Goal: Task Accomplishment & Management: Manage account settings

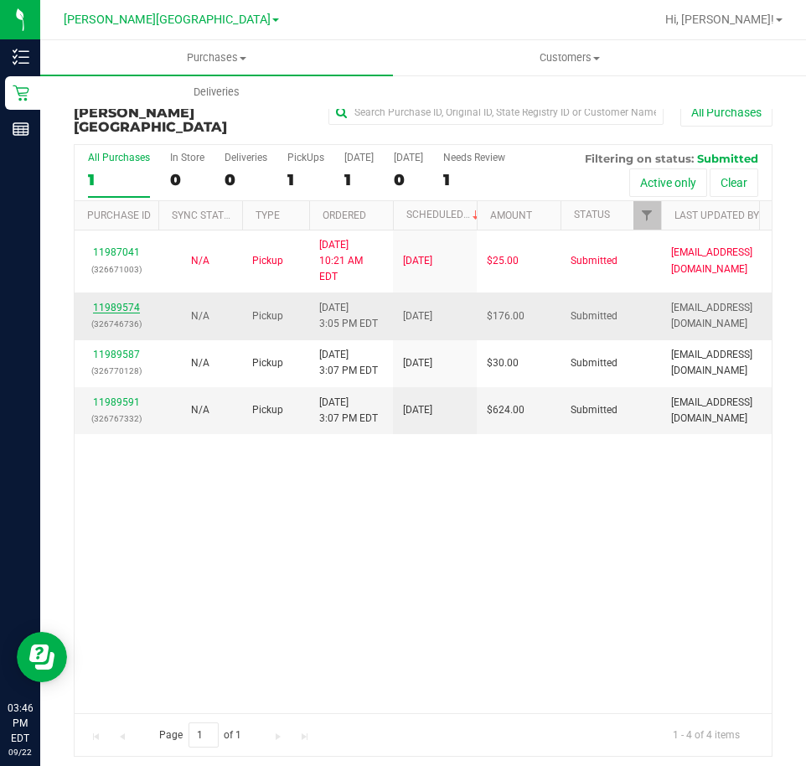
click at [121, 302] on link "11989574" at bounding box center [116, 308] width 47 height 12
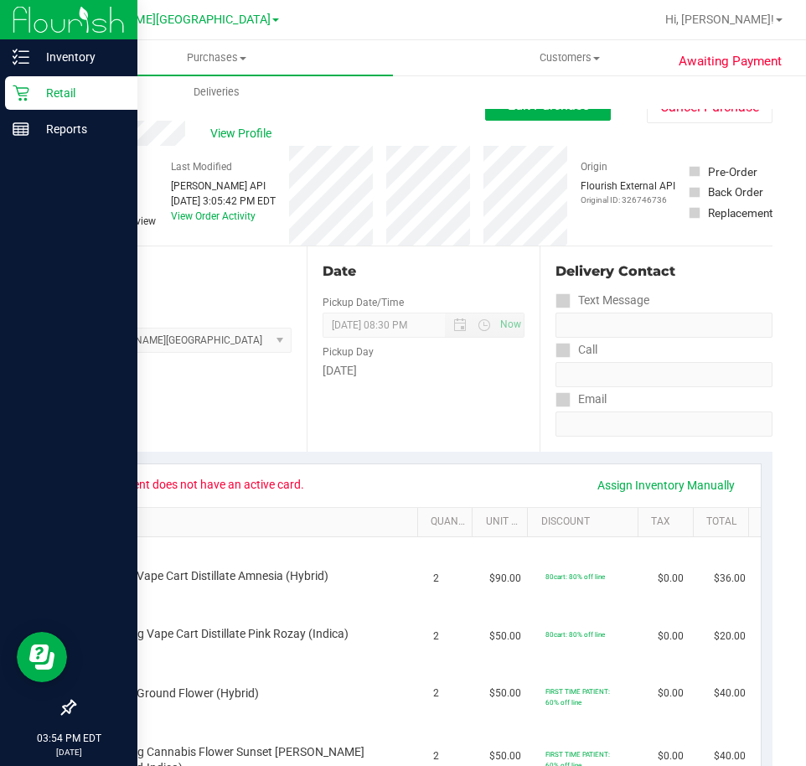
click at [21, 96] on icon at bounding box center [21, 93] width 17 height 17
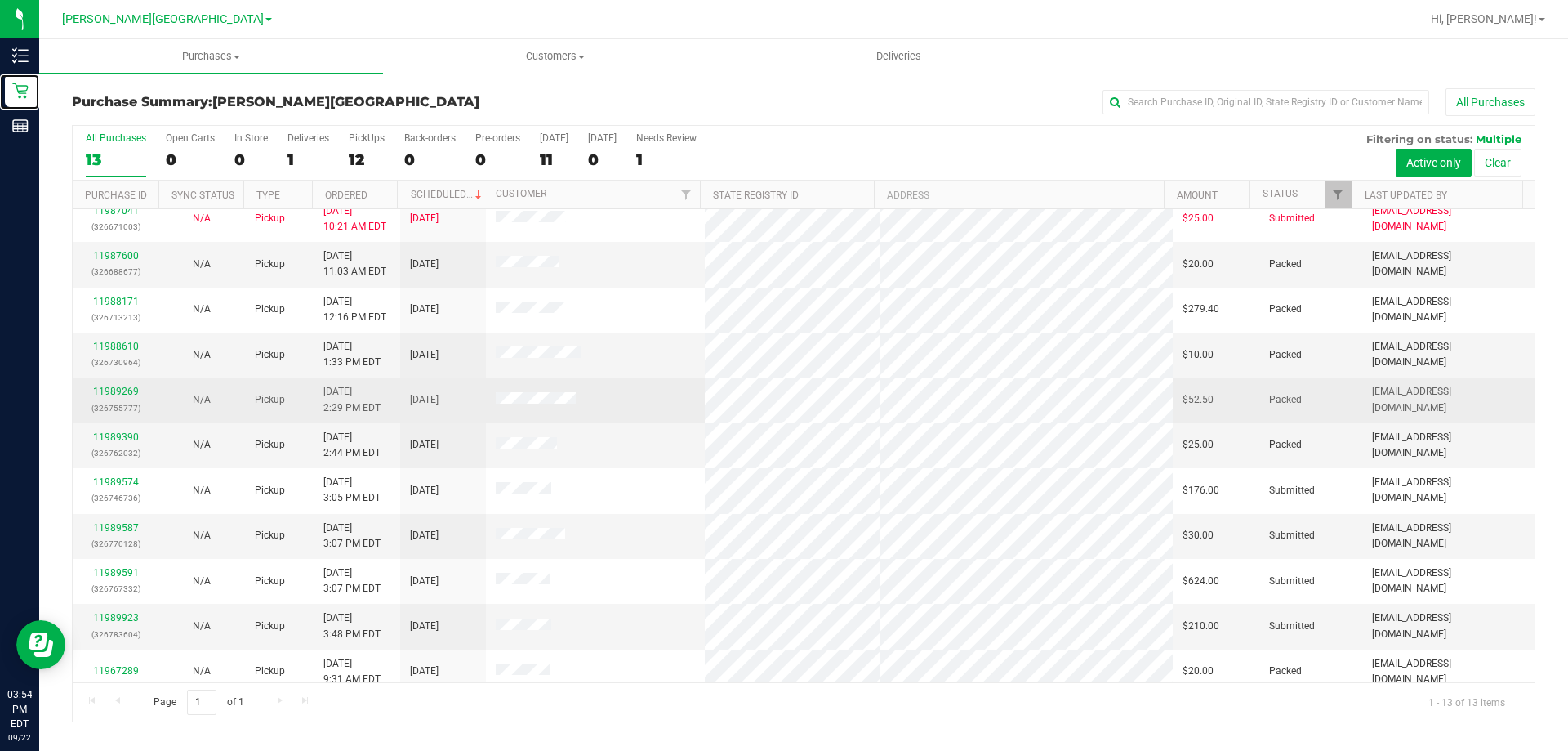
scroll to position [114, 0]
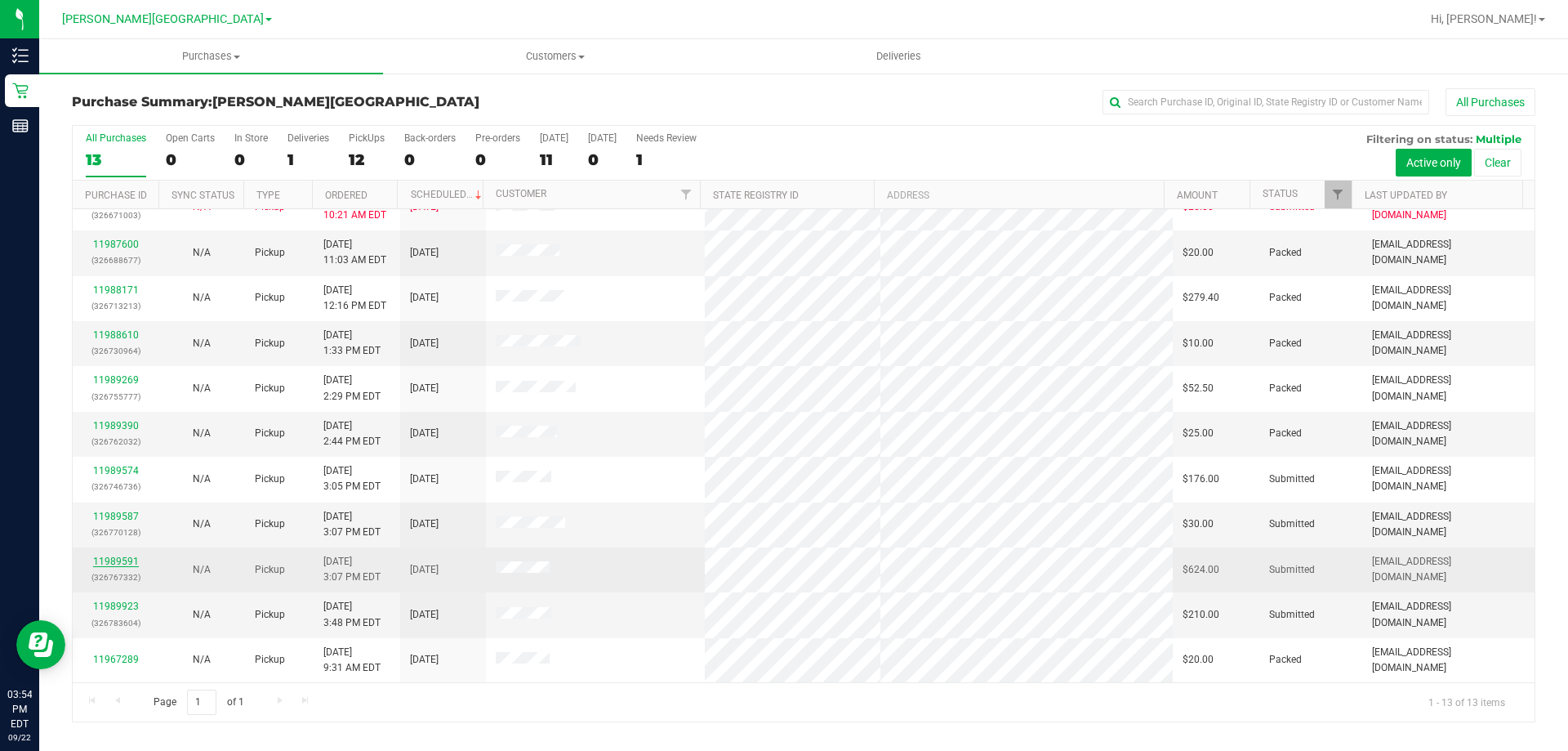
click at [110, 559] on link "11989591" at bounding box center [115, 562] width 46 height 12
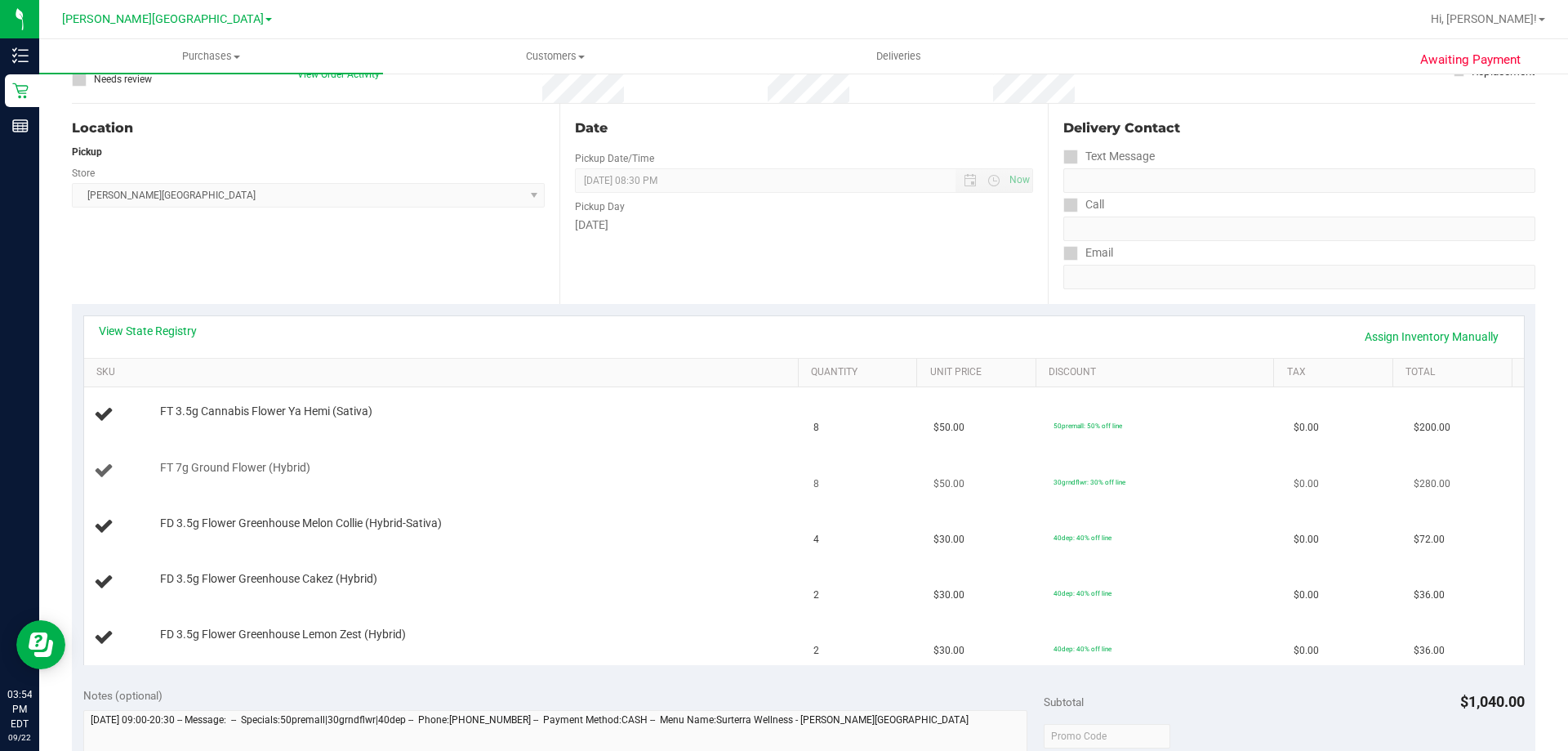
scroll to position [245, 0]
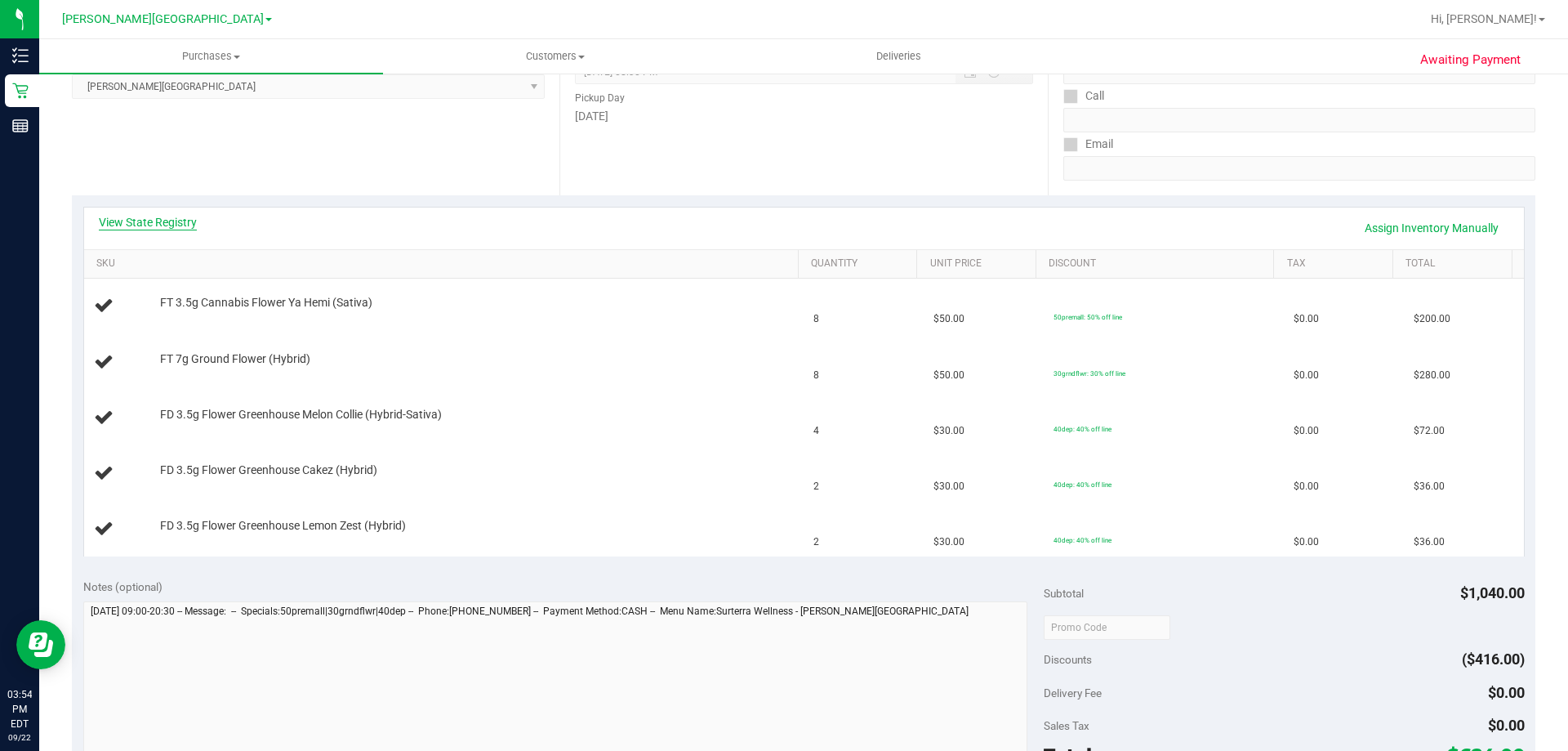
click at [164, 219] on link "View State Registry" at bounding box center [147, 221] width 98 height 17
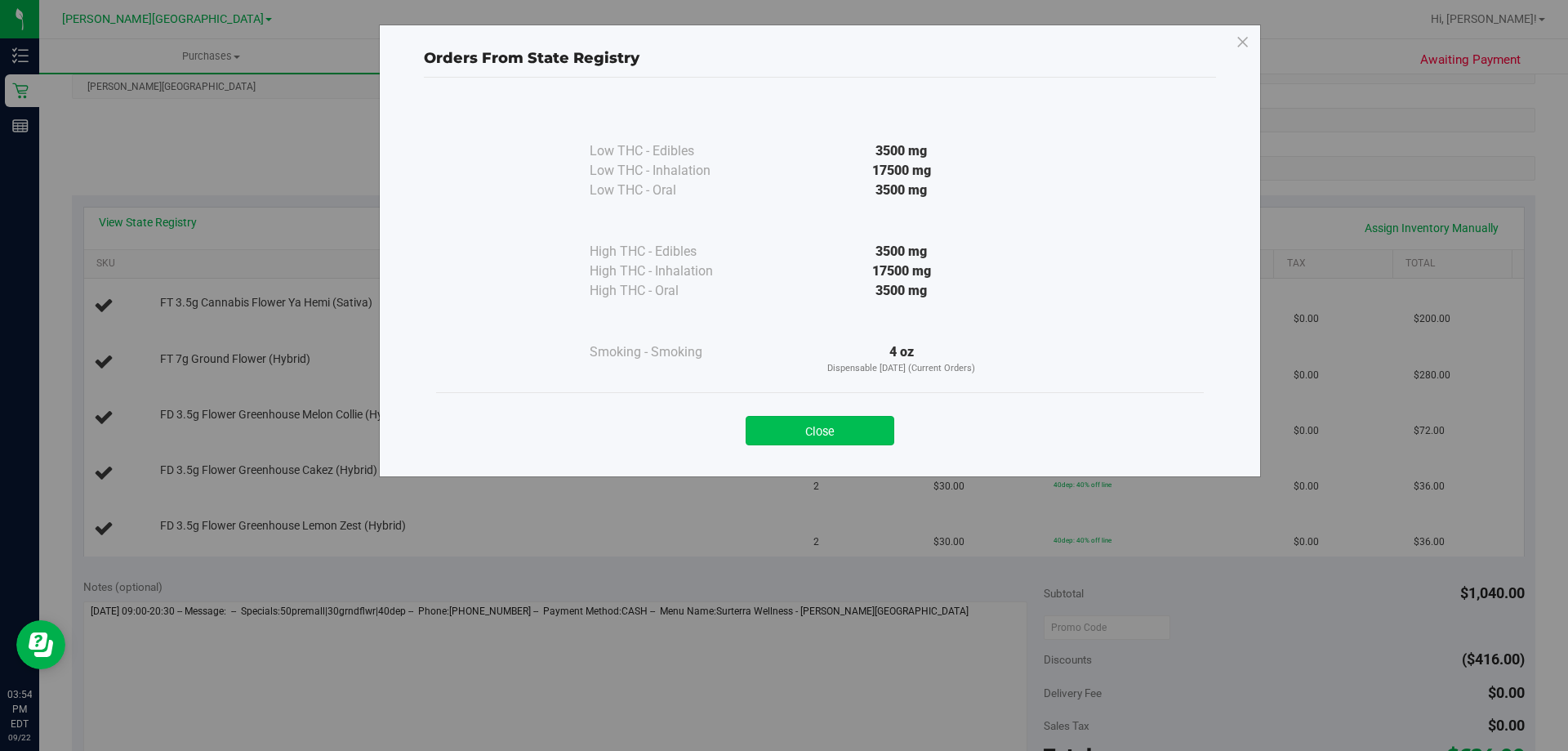
click at [785, 437] on button "Close" at bounding box center [820, 430] width 148 height 29
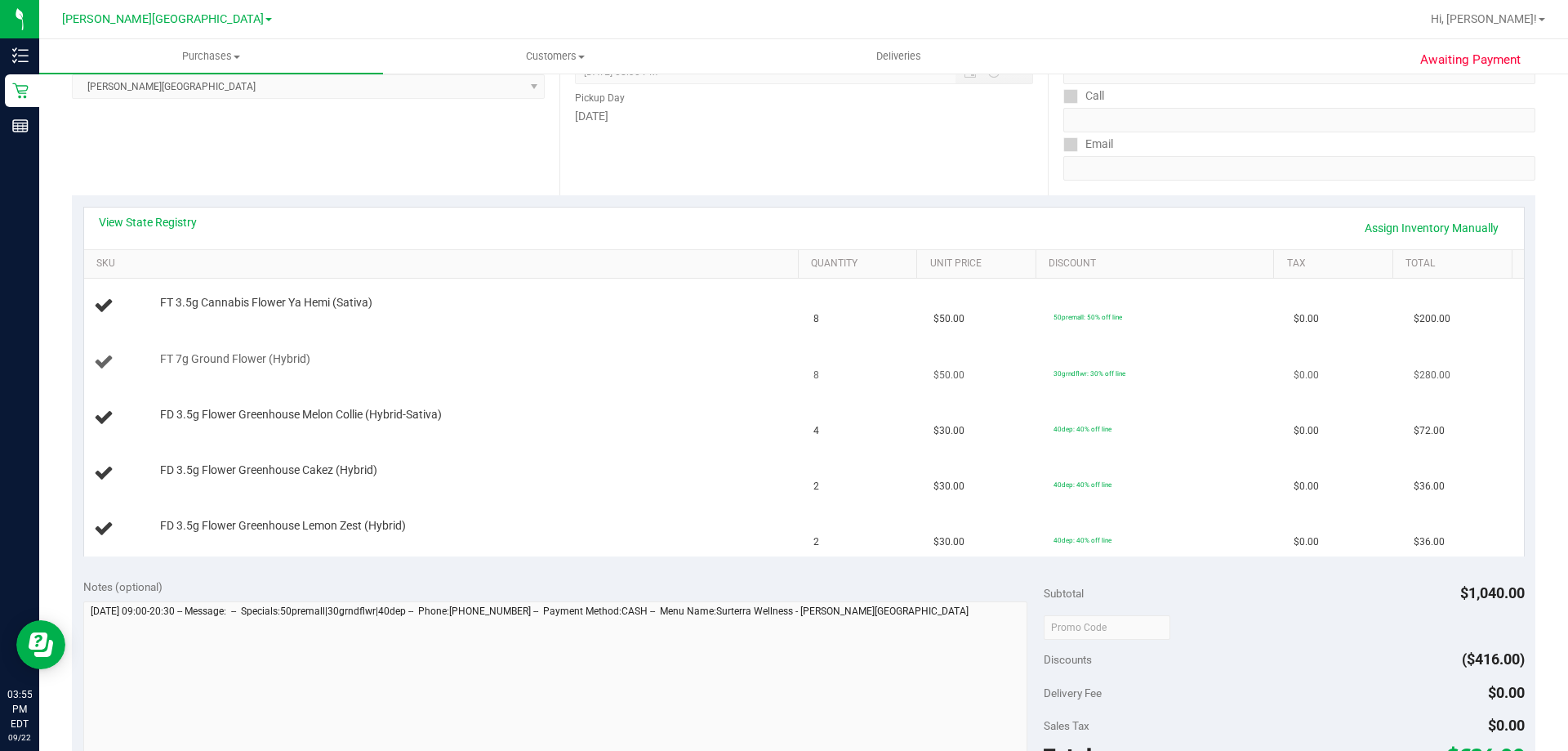
click at [716, 368] on div "FT 7g Ground Flower (Hybrid)" at bounding box center [444, 362] width 701 height 22
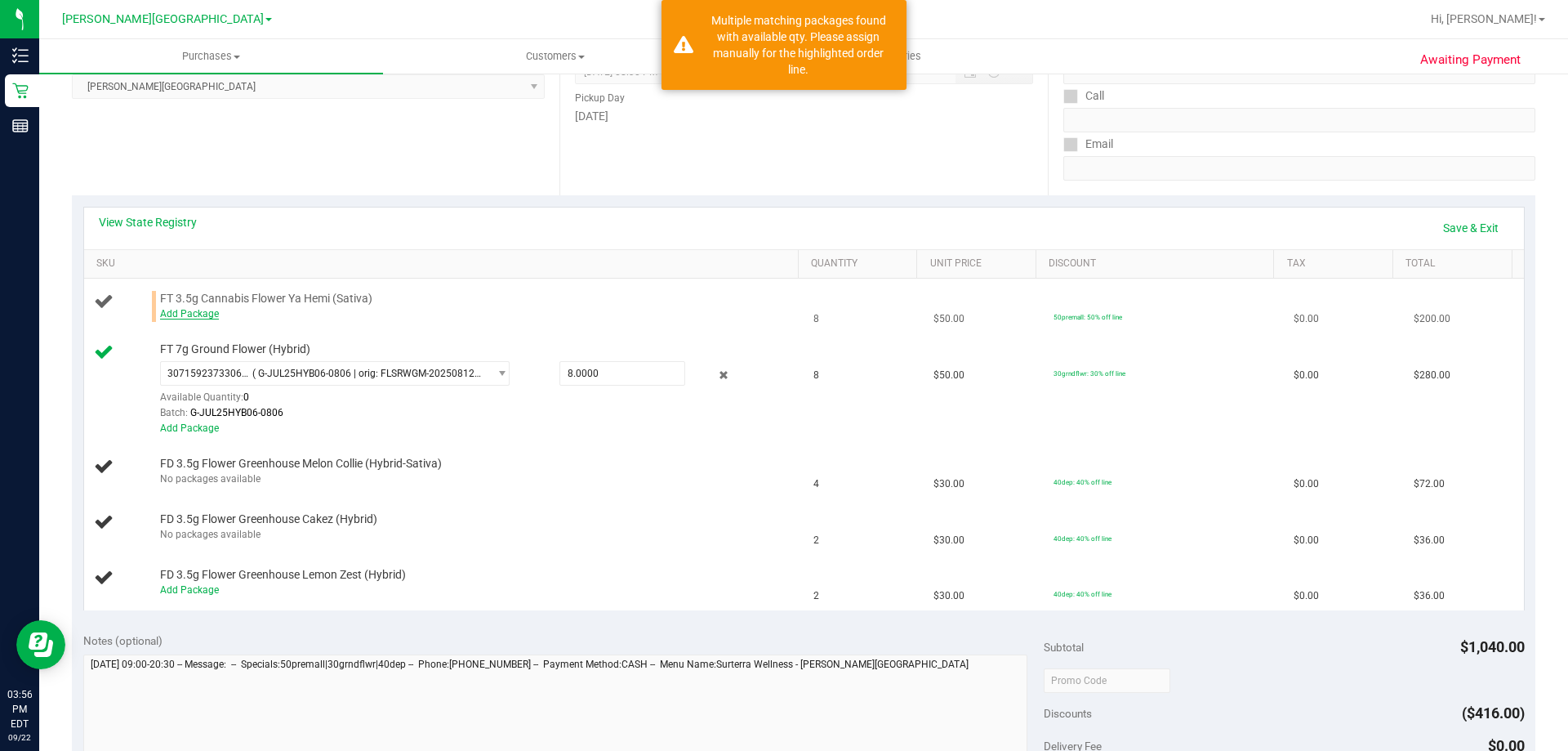
click at [205, 309] on link "Add Package" at bounding box center [189, 314] width 59 height 12
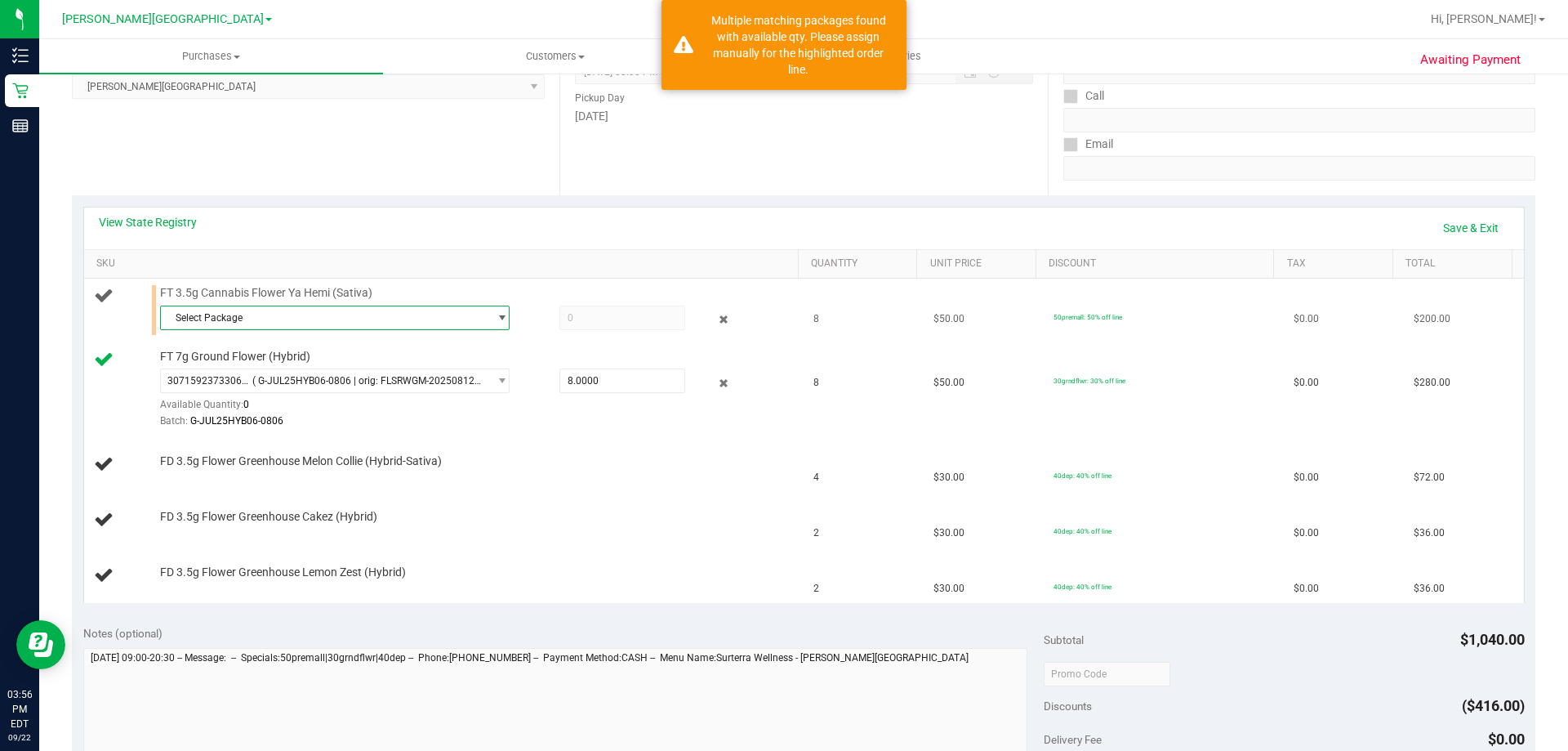
click at [244, 314] on span "Select Package" at bounding box center [325, 317] width 328 height 22
click at [336, 383] on span "( W-AUG25YHI01-0809 | orig: FLSRWGM-20250814-476 )" at bounding box center [388, 385] width 249 height 12
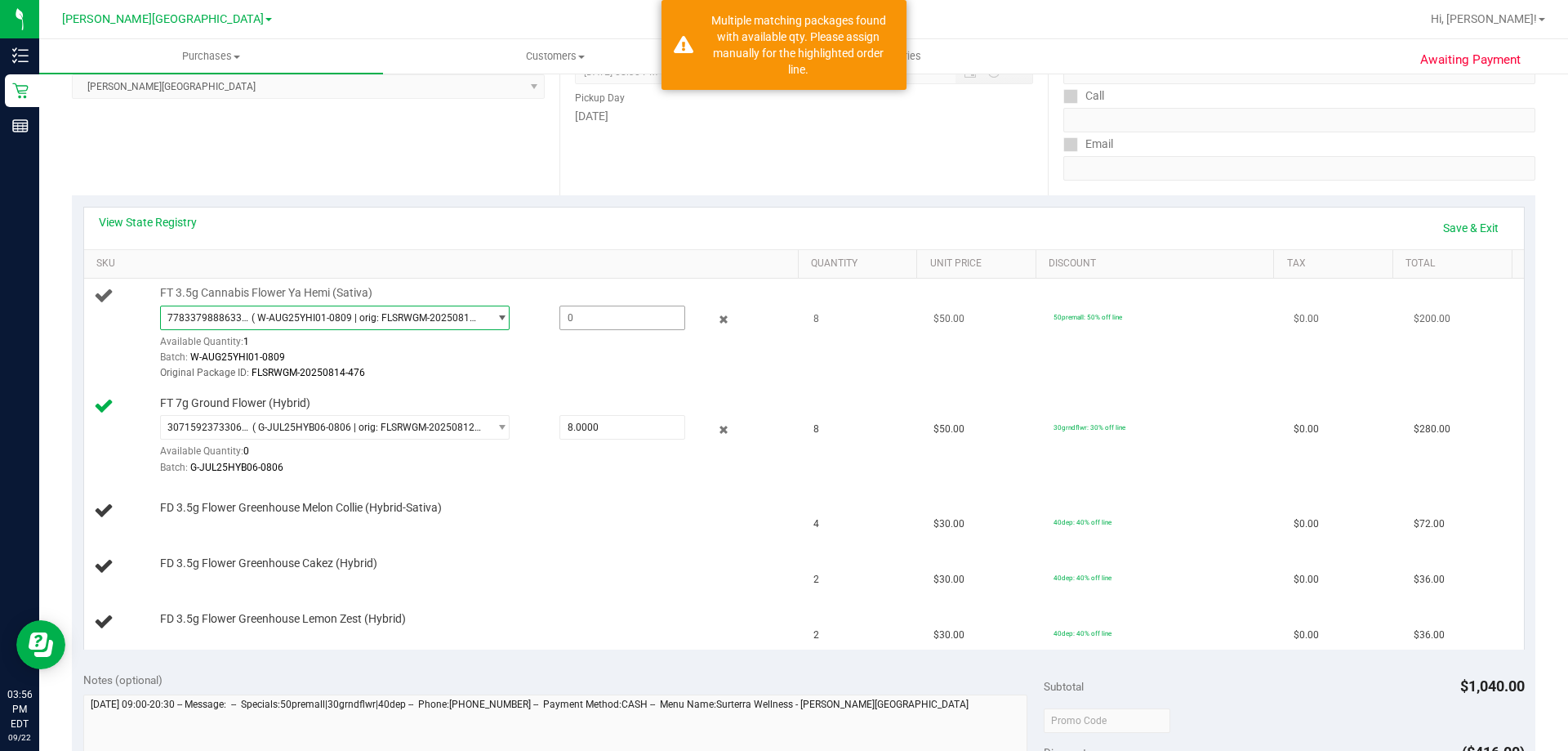
click at [642, 326] on span at bounding box center [622, 317] width 126 height 24
type input "1"
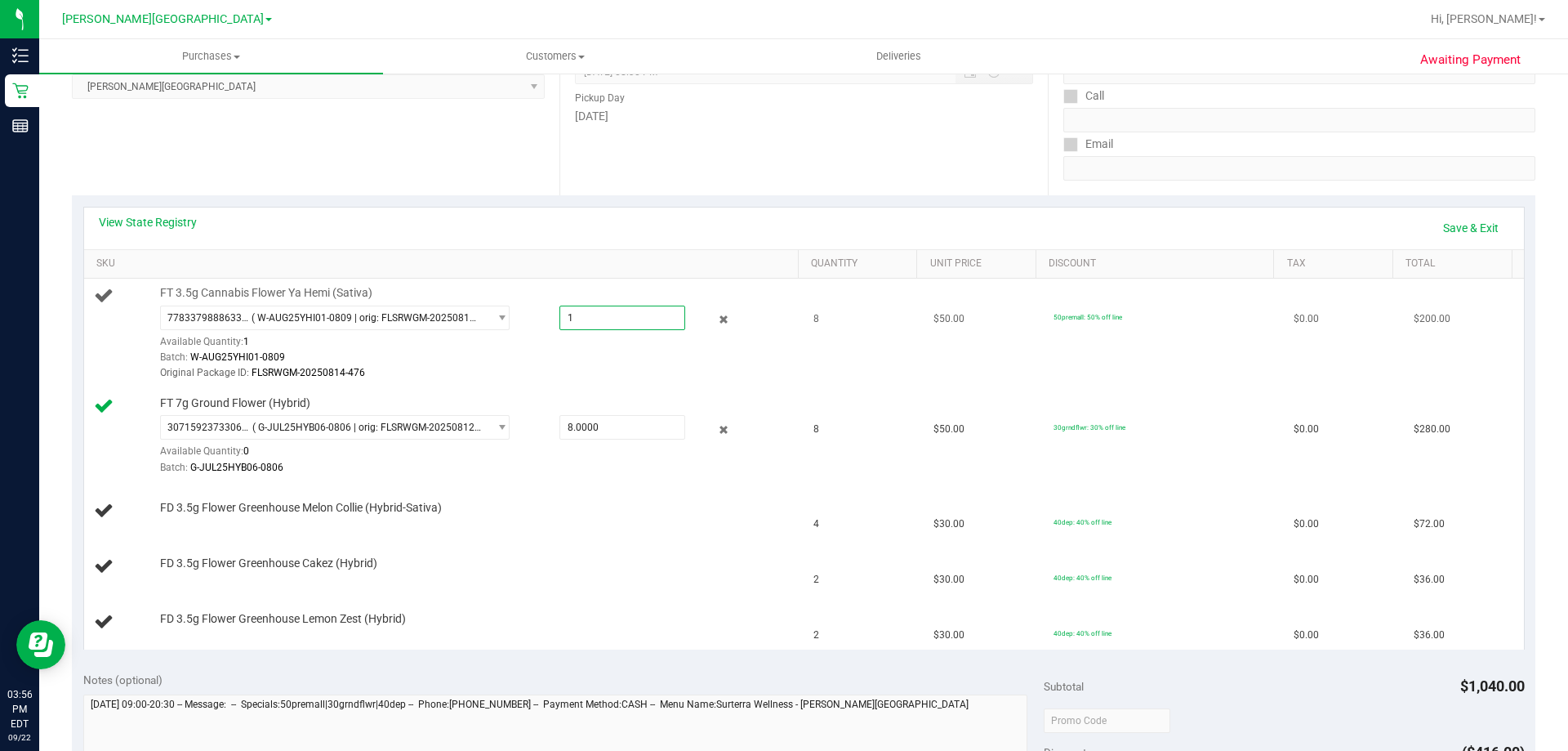
type input "1.0000"
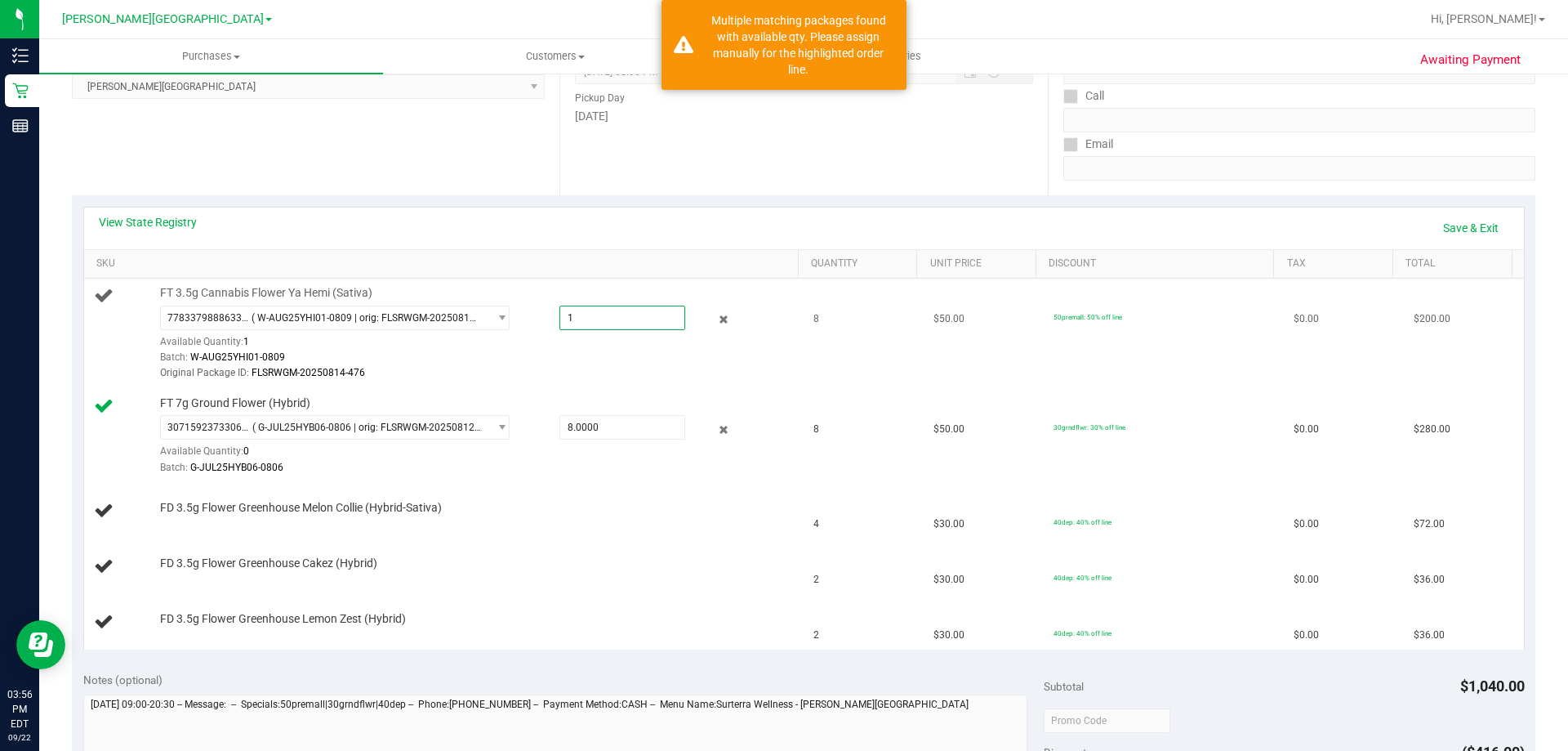
click at [617, 376] on div "Original Package ID: FLSRWGM-20250814-476" at bounding box center [475, 373] width 631 height 16
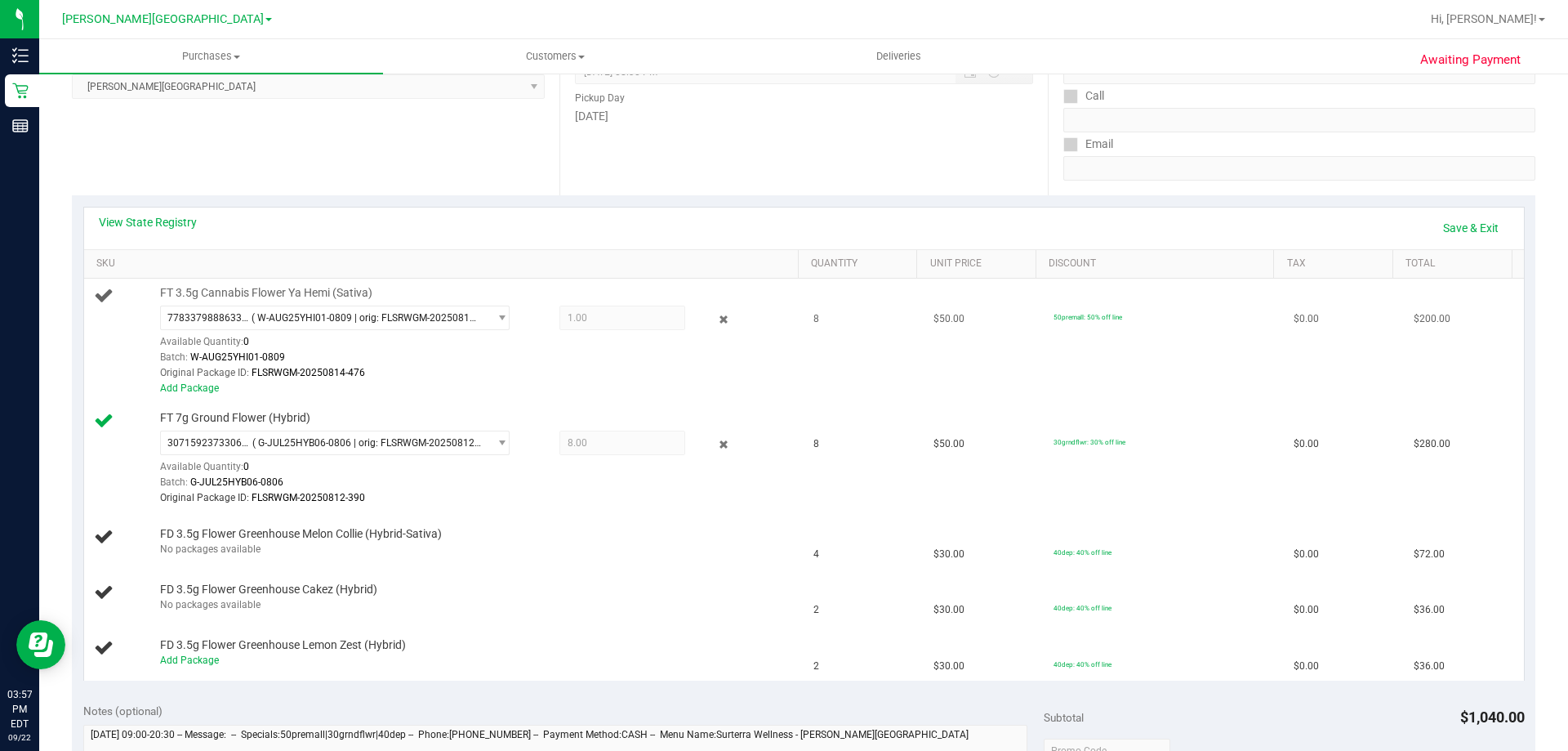
click at [418, 393] on div "Add Package" at bounding box center [475, 388] width 631 height 16
click at [200, 390] on link "Add Package" at bounding box center [189, 388] width 59 height 12
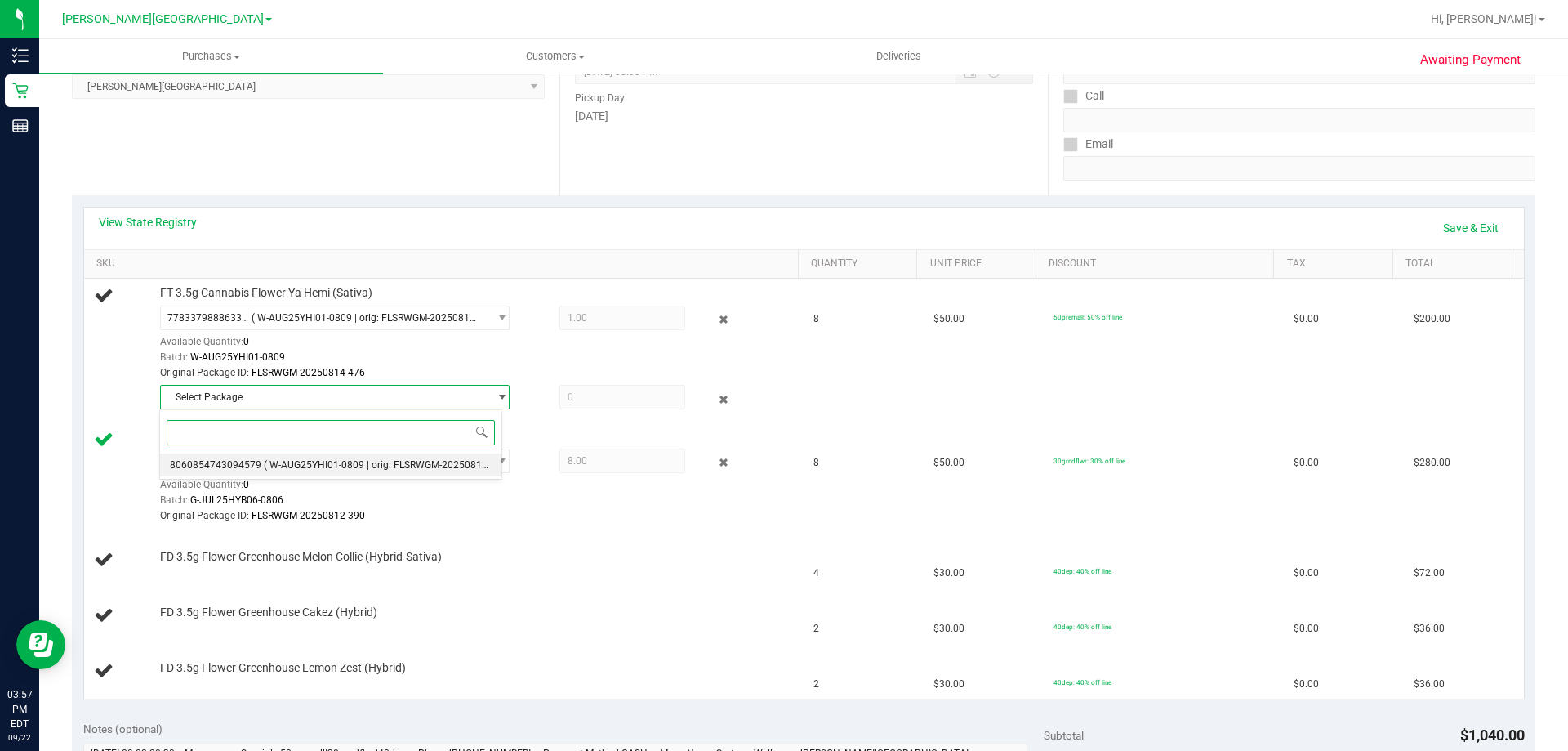
click at [284, 468] on span "( W-AUG25YHI01-0809 | orig: FLSRWGM-20250814-485 )" at bounding box center [388, 465] width 249 height 12
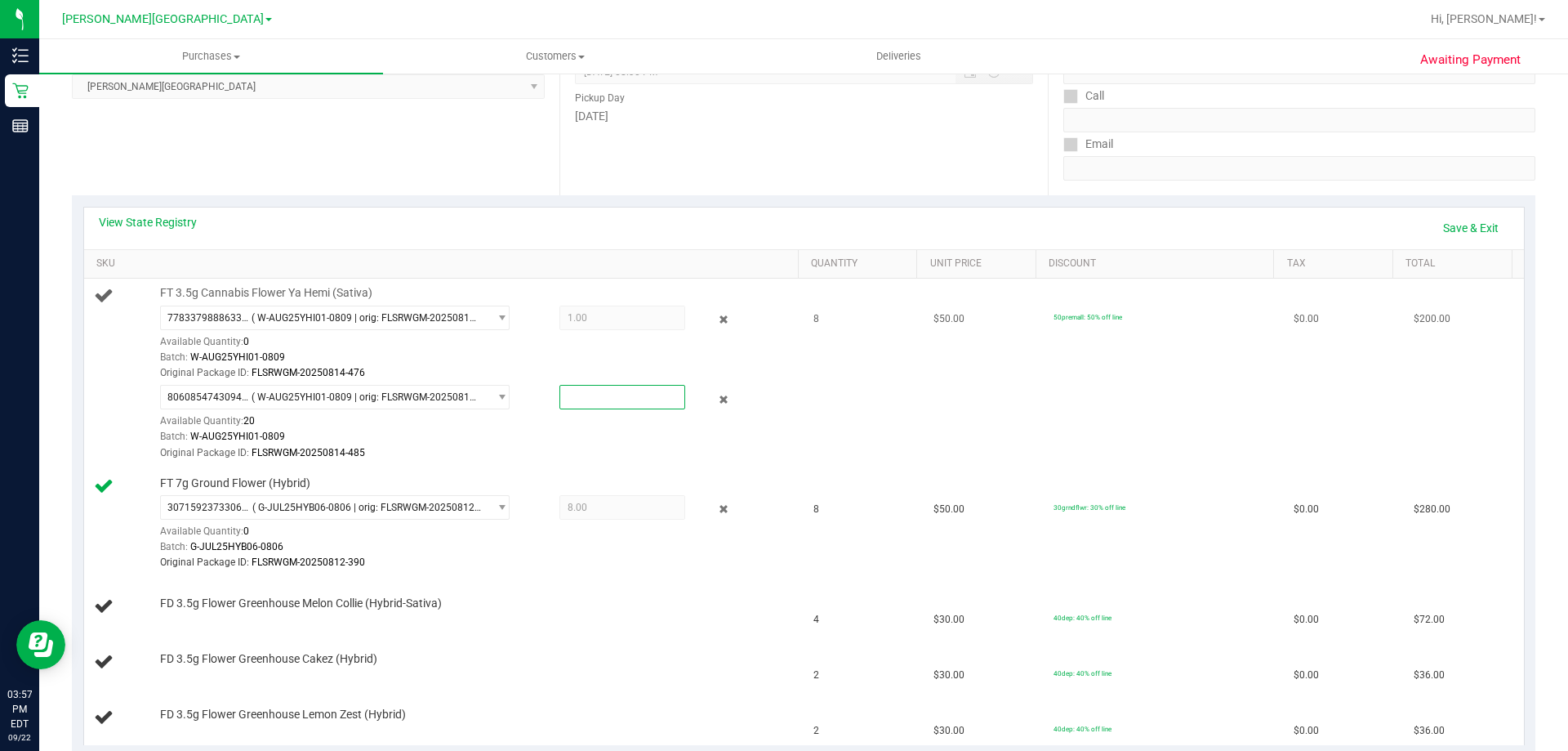
click at [602, 395] on span at bounding box center [622, 397] width 126 height 24
type input "7"
type input "7.0000"
click at [516, 485] on div "FT 7g Ground Flower (Hybrid) 3071592373306224 ( G-JUL25HYB06-0806 | orig: FLSRW…" at bounding box center [471, 523] width 639 height 97
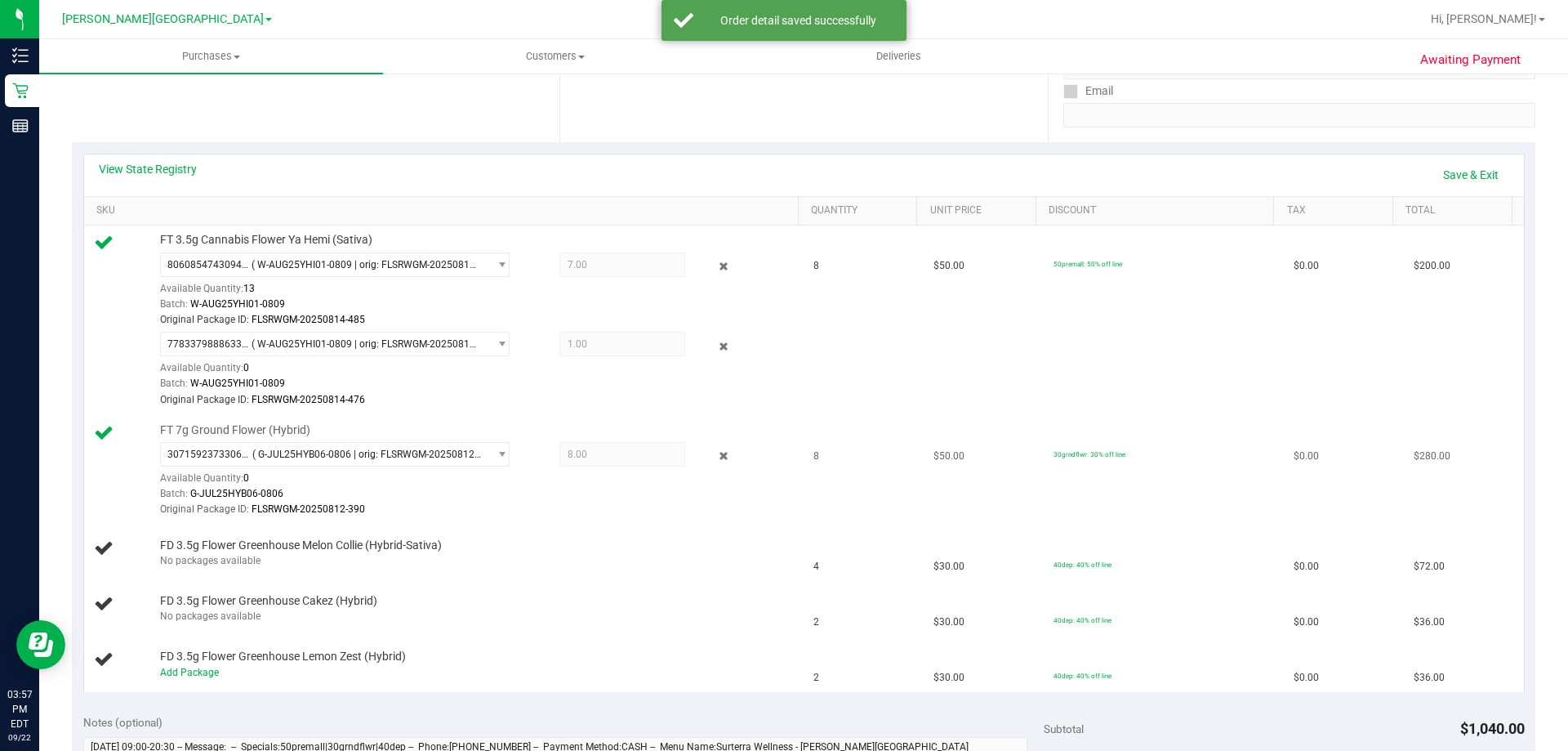
scroll to position [327, 0]
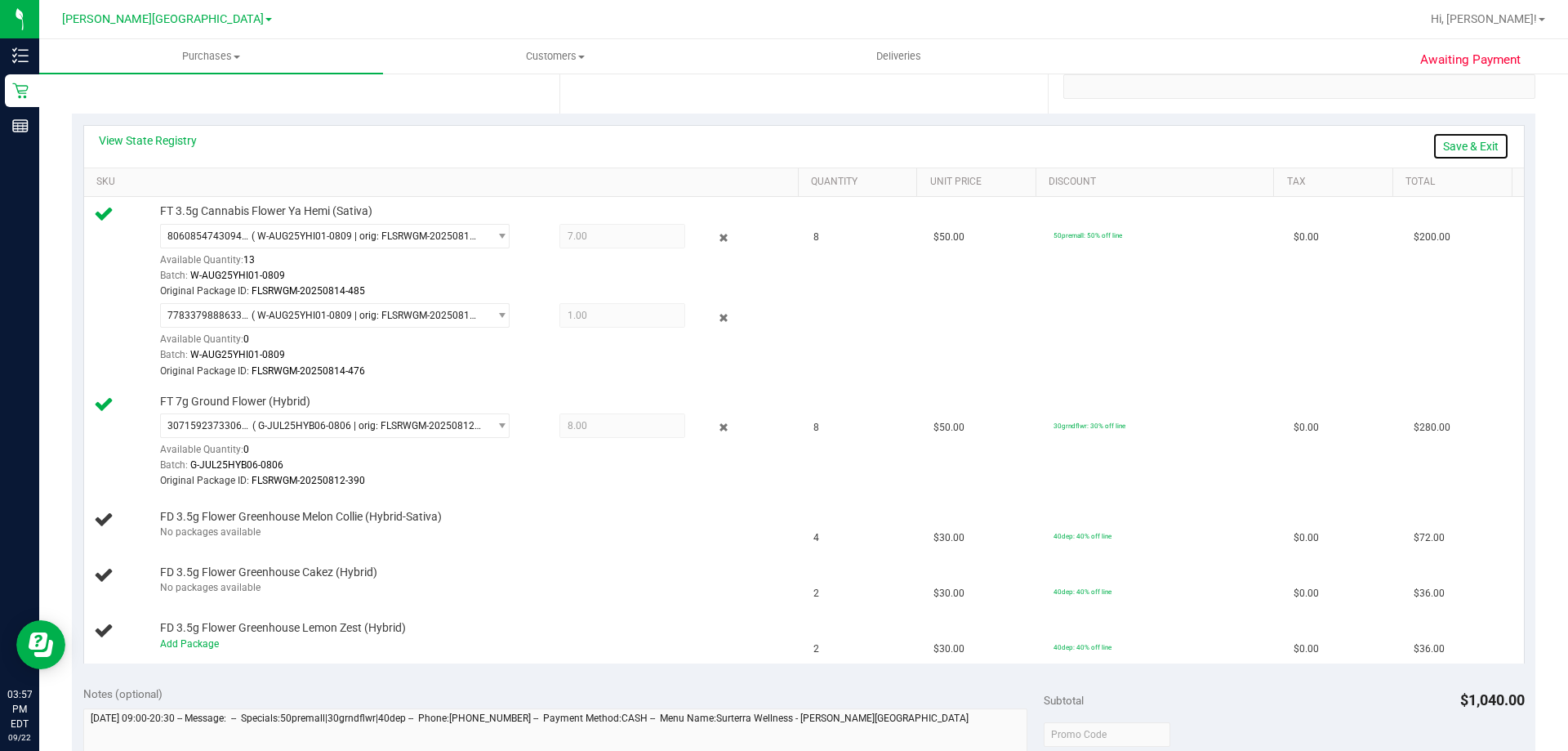
click at [785, 145] on link "Save & Exit" at bounding box center [1470, 146] width 77 height 27
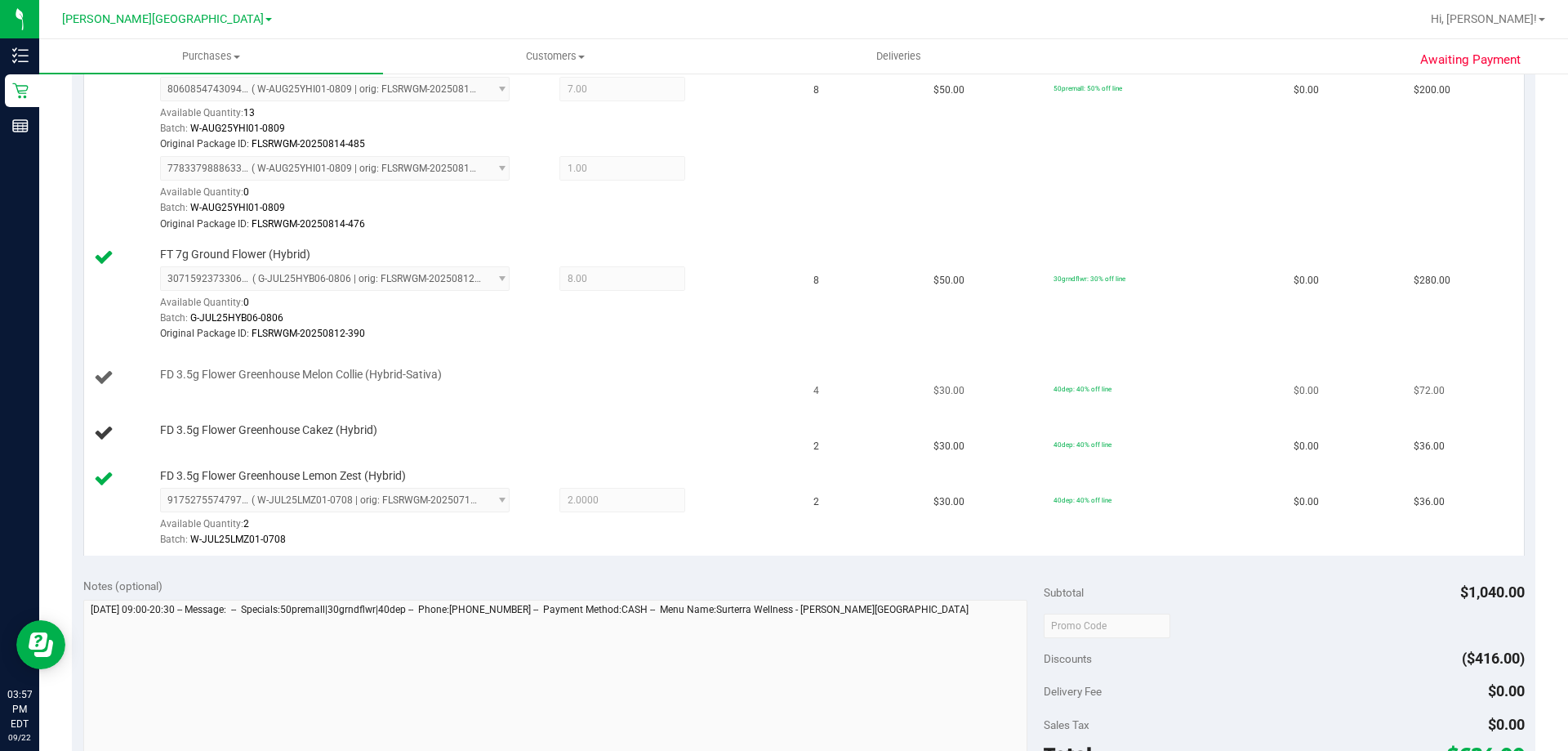
scroll to position [491, 0]
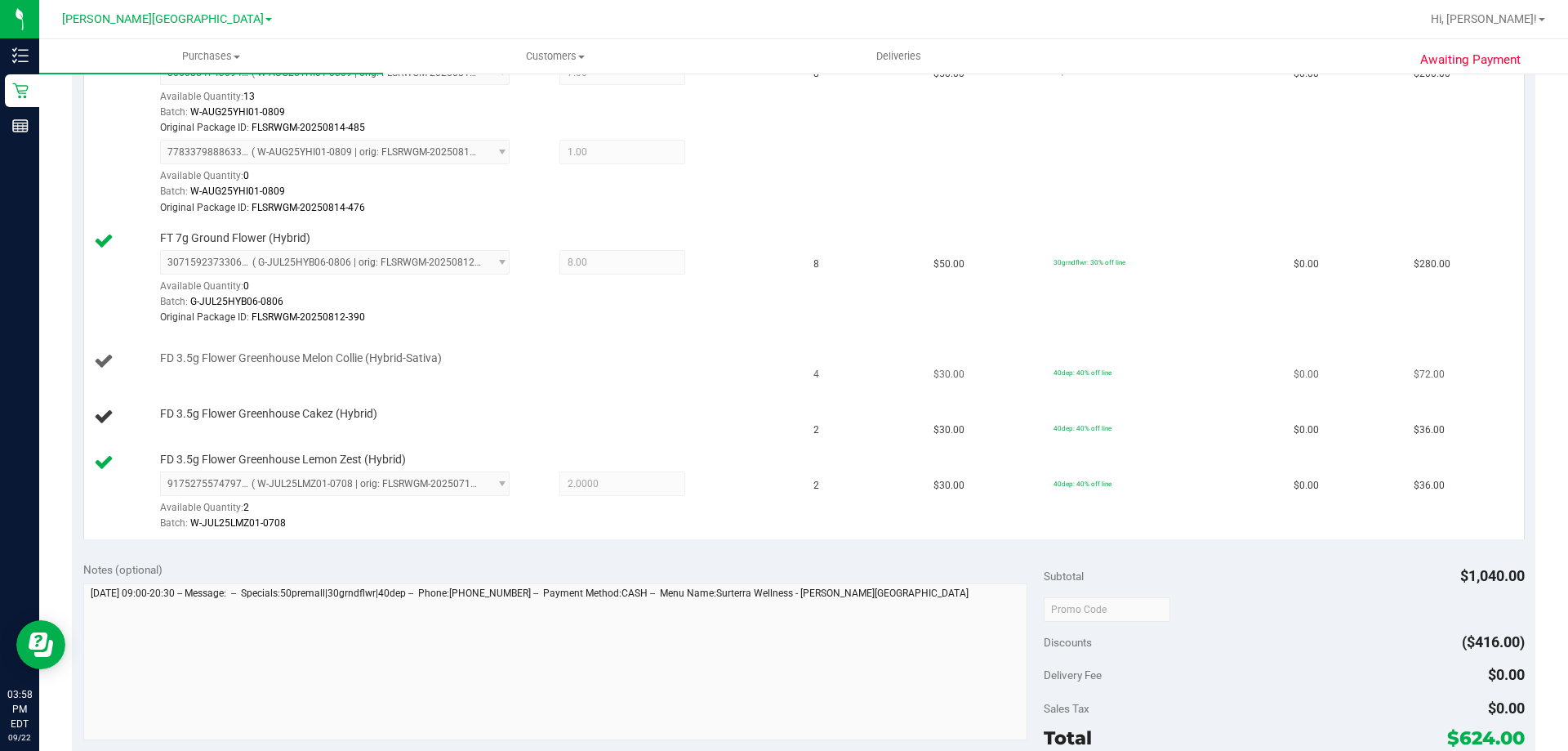
click at [545, 351] on div "FD 3.5g Flower Greenhouse Melon Collie (Hybrid-Sativa)" at bounding box center [471, 358] width 639 height 17
click at [570, 387] on td "FD 3.5g Flower Greenhouse Melon Collie (Hybrid-Sativa)" at bounding box center [444, 362] width 721 height 56
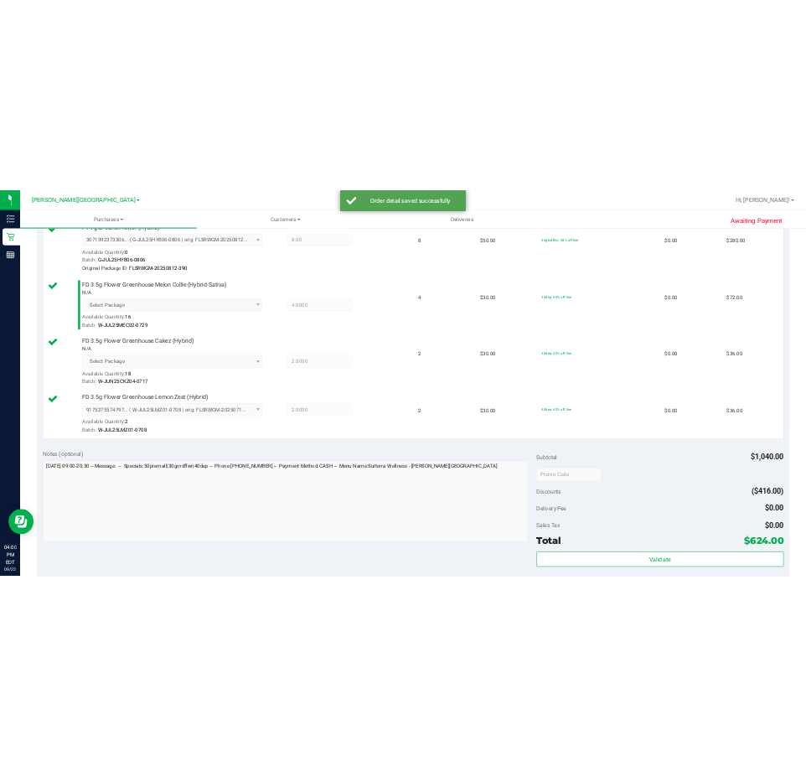
scroll to position [1005, 0]
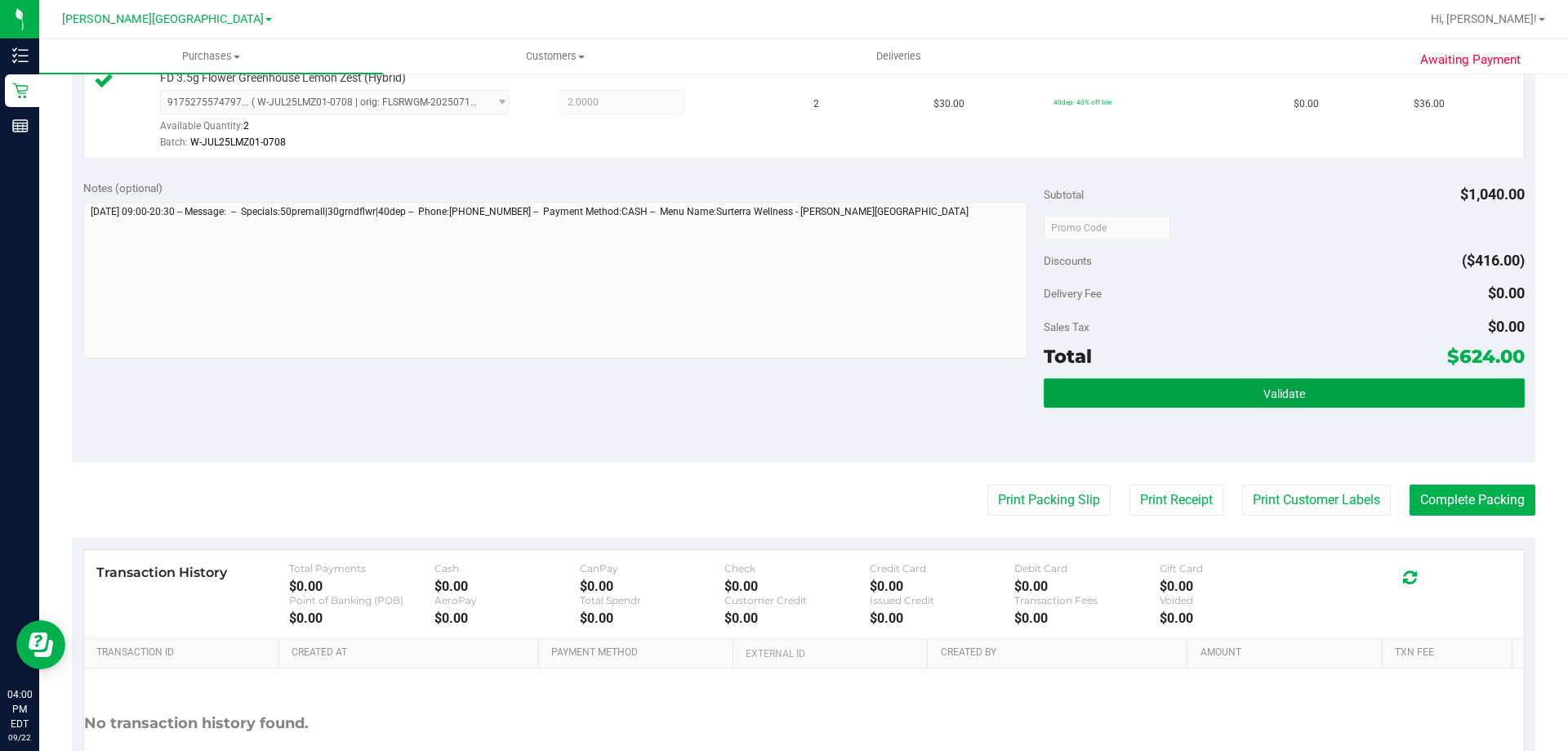
click at [785, 391] on span "Validate" at bounding box center [1284, 393] width 42 height 13
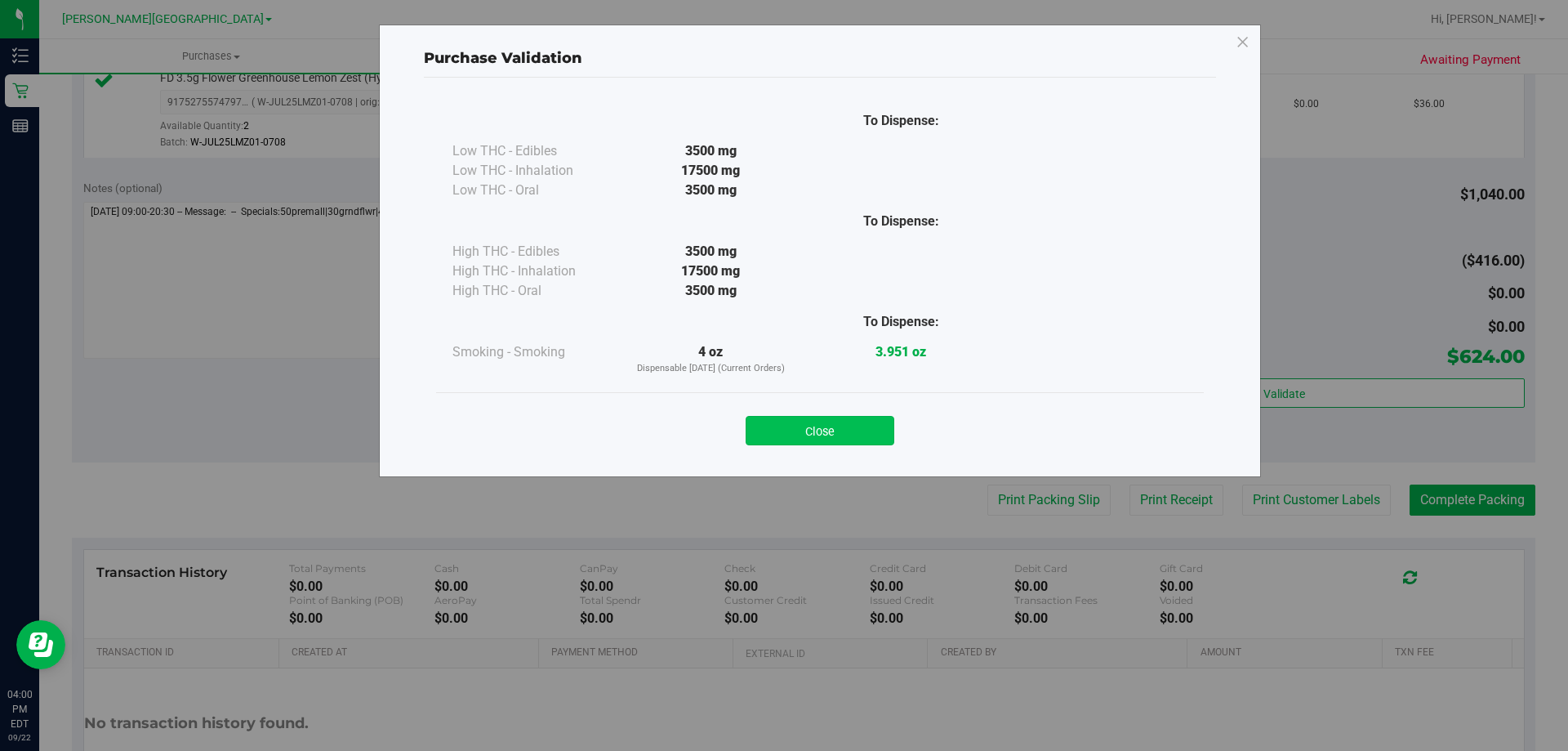
click at [785, 431] on button "Close" at bounding box center [820, 430] width 148 height 29
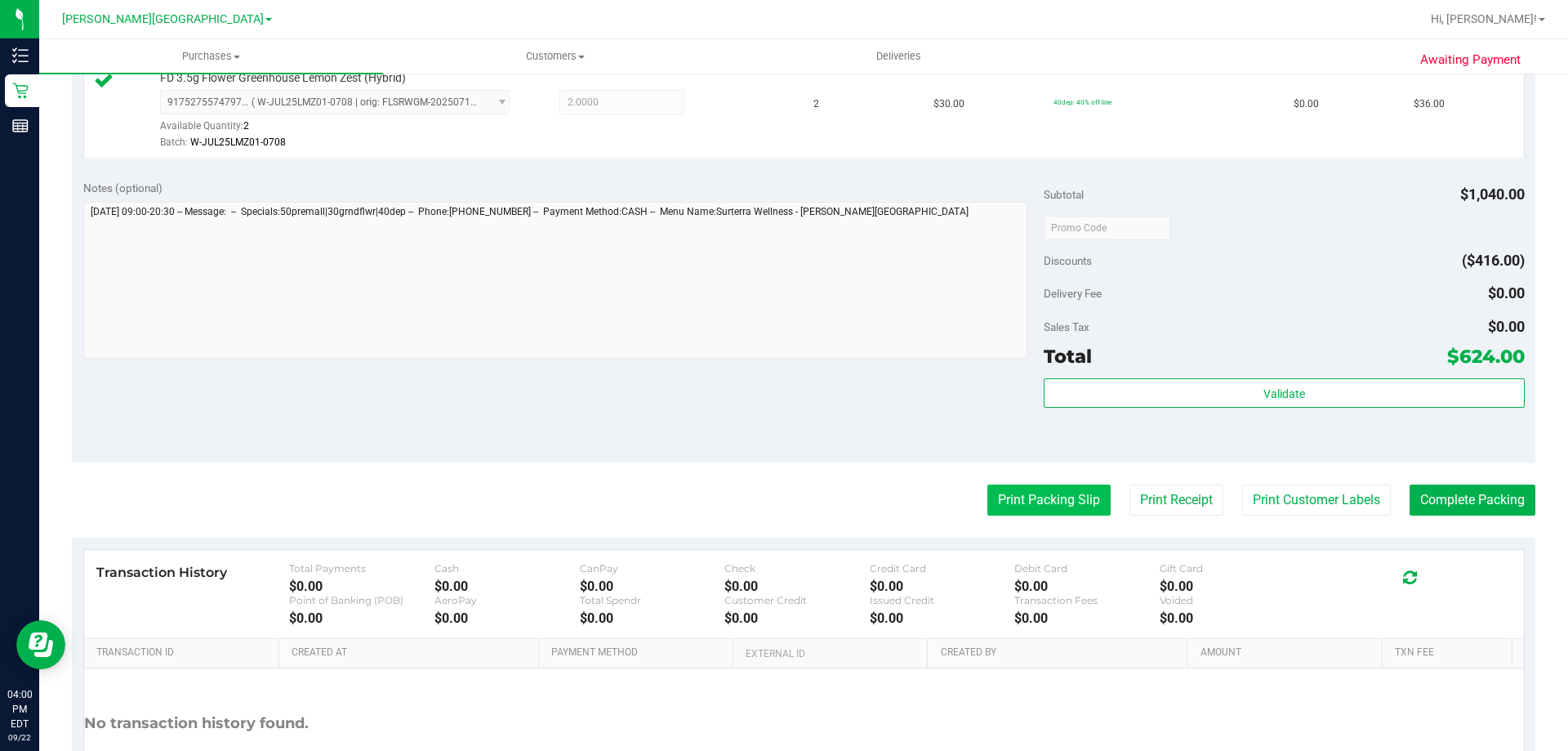
click at [785, 502] on button "Print Packing Slip" at bounding box center [1049, 500] width 123 height 31
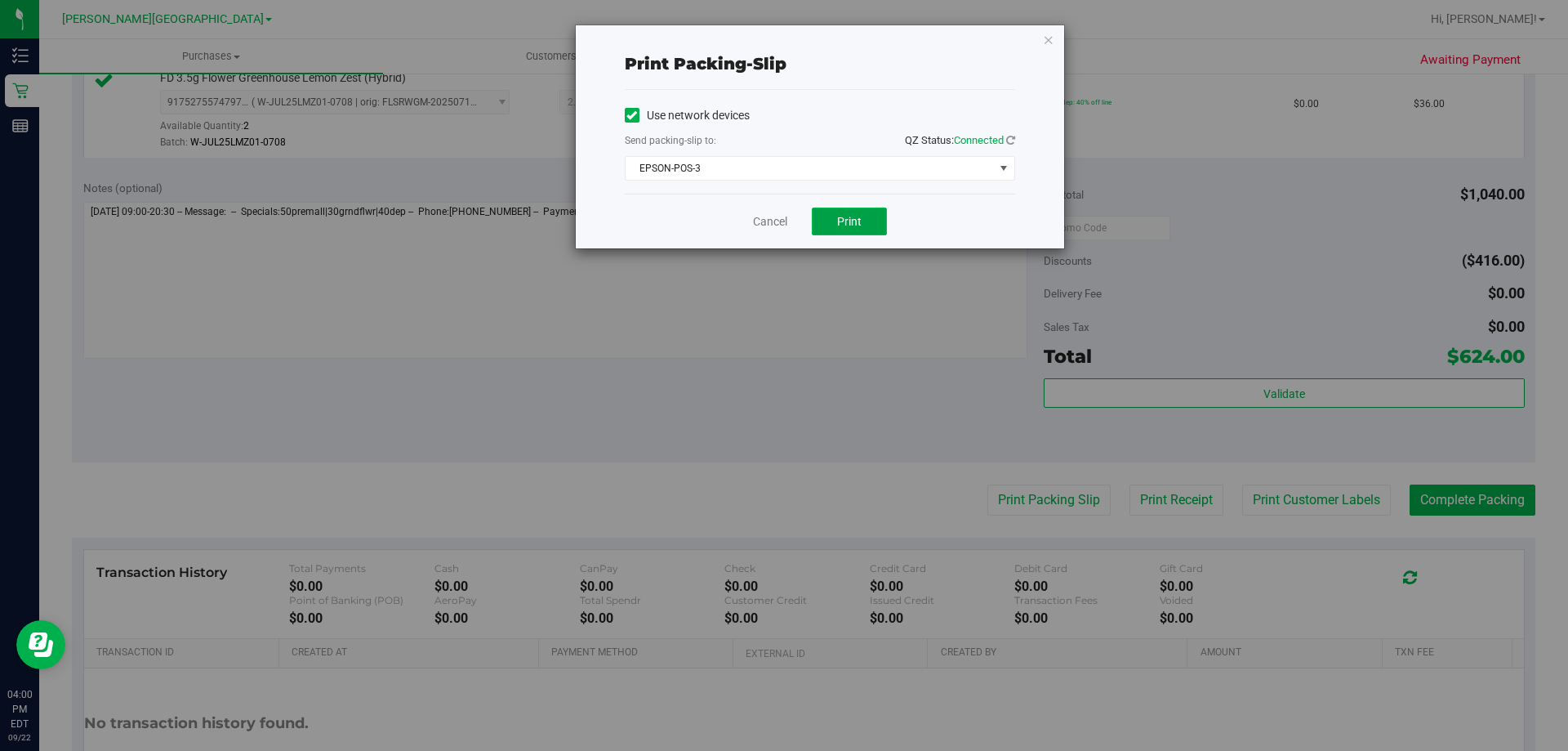
click at [785, 229] on button "Print" at bounding box center [849, 221] width 75 height 27
click at [785, 41] on icon "button" at bounding box center [1049, 39] width 12 height 20
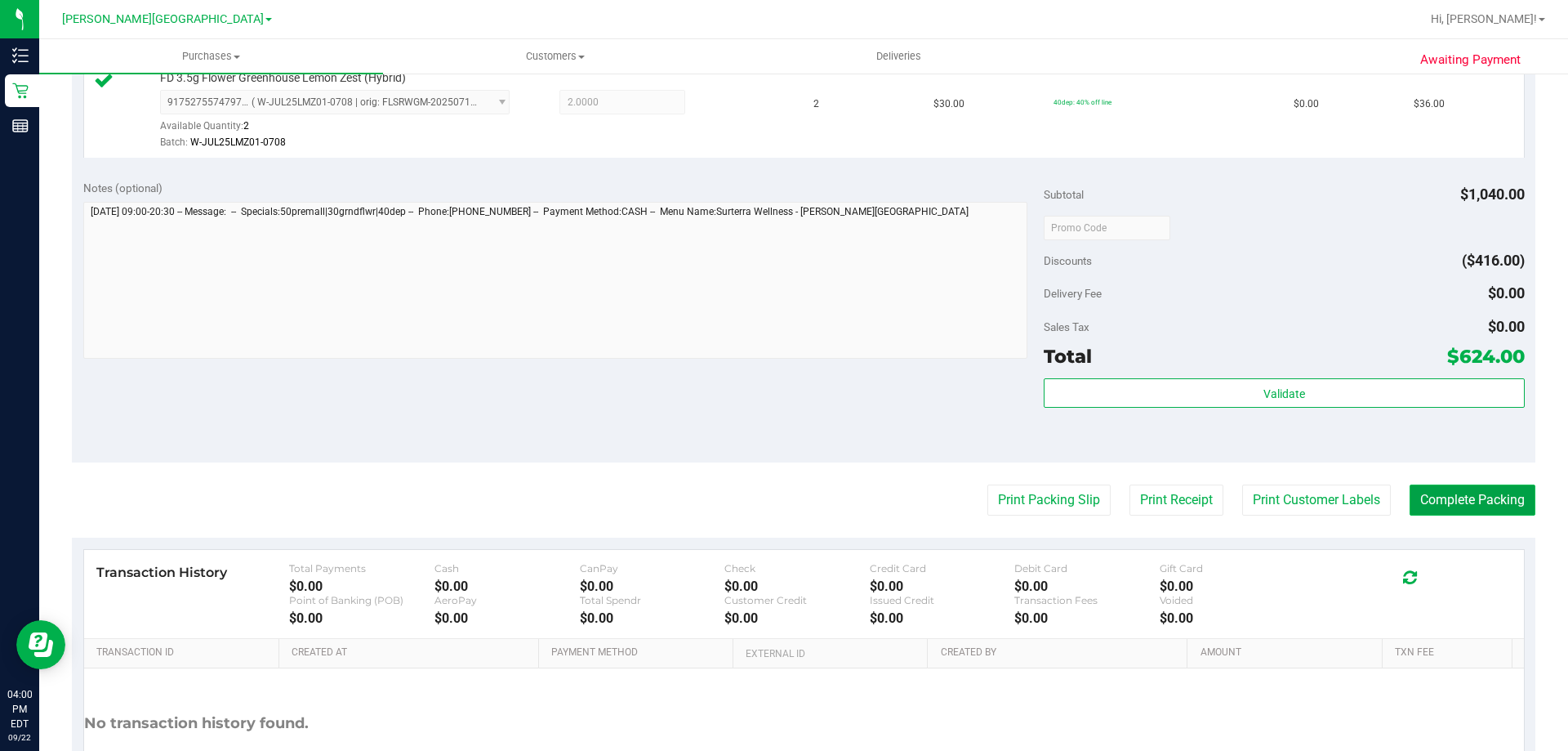
click at [785, 491] on button "Complete Packing" at bounding box center [1472, 500] width 126 height 31
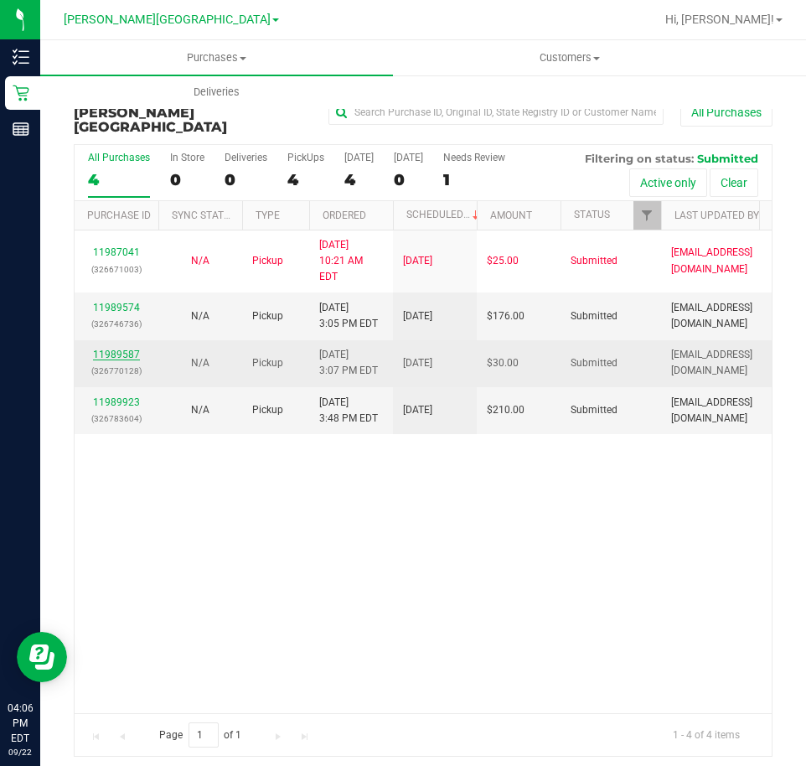
click at [123, 348] on link "11989587" at bounding box center [116, 354] width 47 height 12
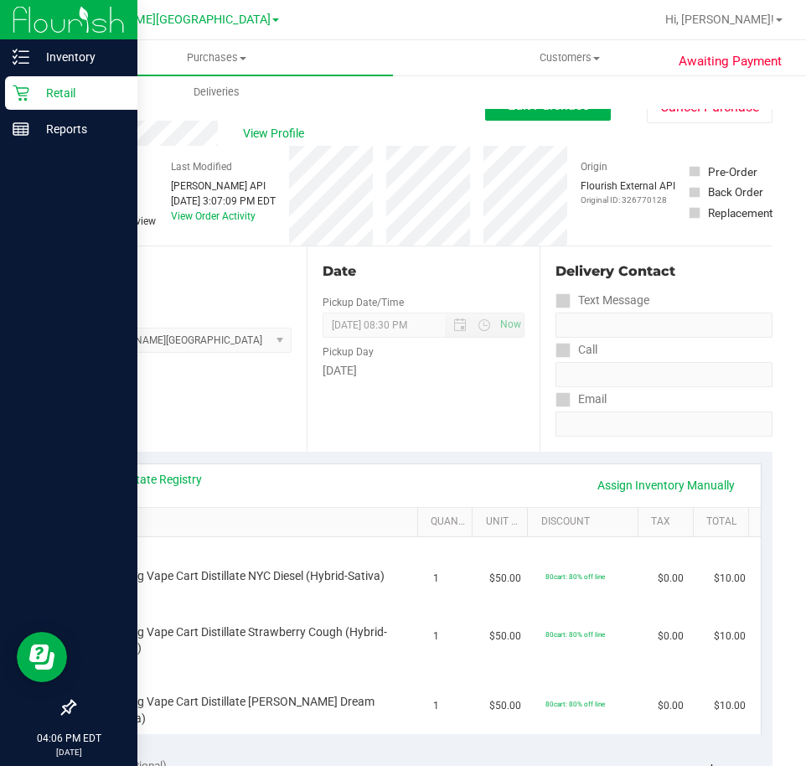
click at [32, 95] on p "Retail" at bounding box center [79, 93] width 101 height 20
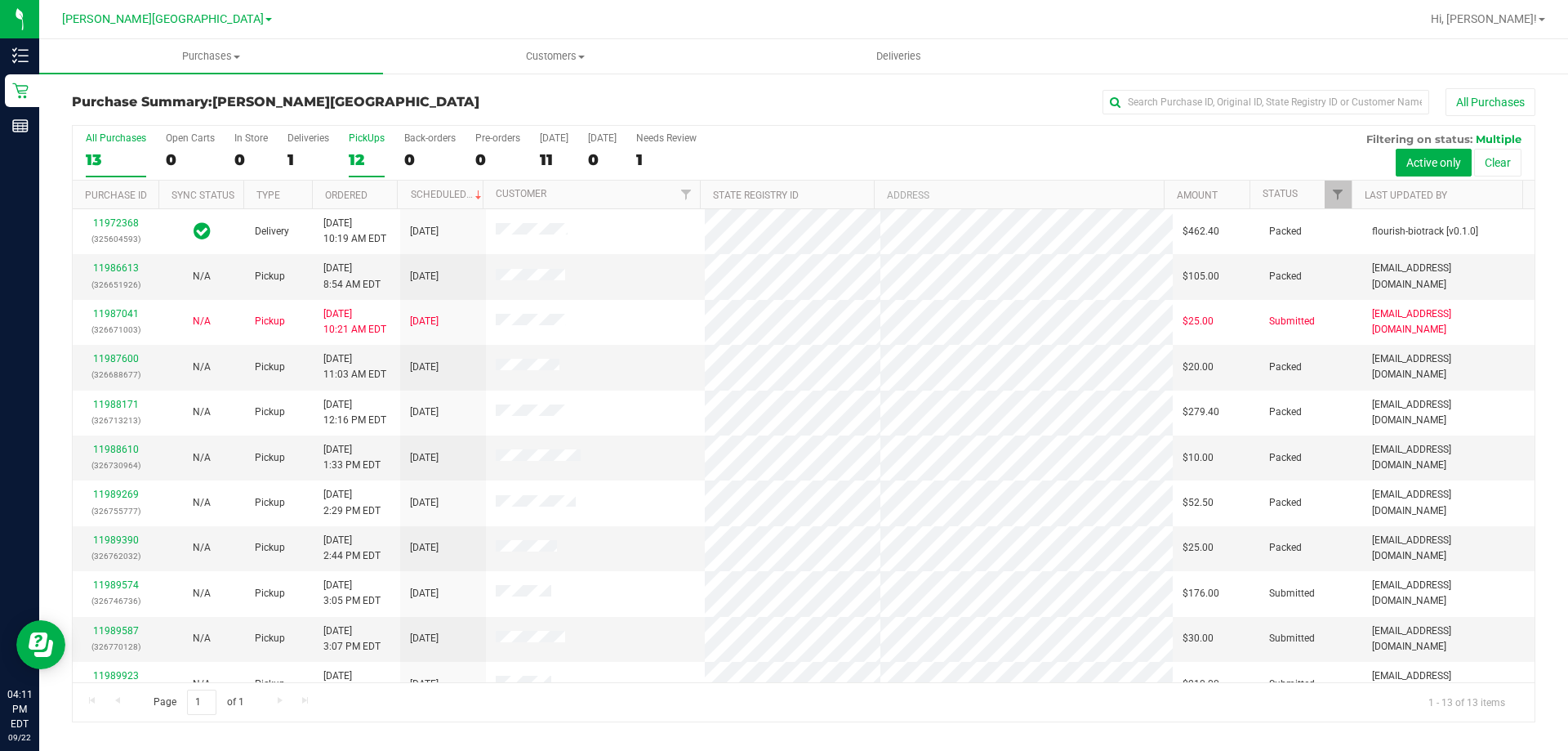
click at [372, 153] on div "12" at bounding box center [367, 159] width 36 height 19
click at [0, 0] on input "PickUps 12" at bounding box center [0, 0] width 0 height 0
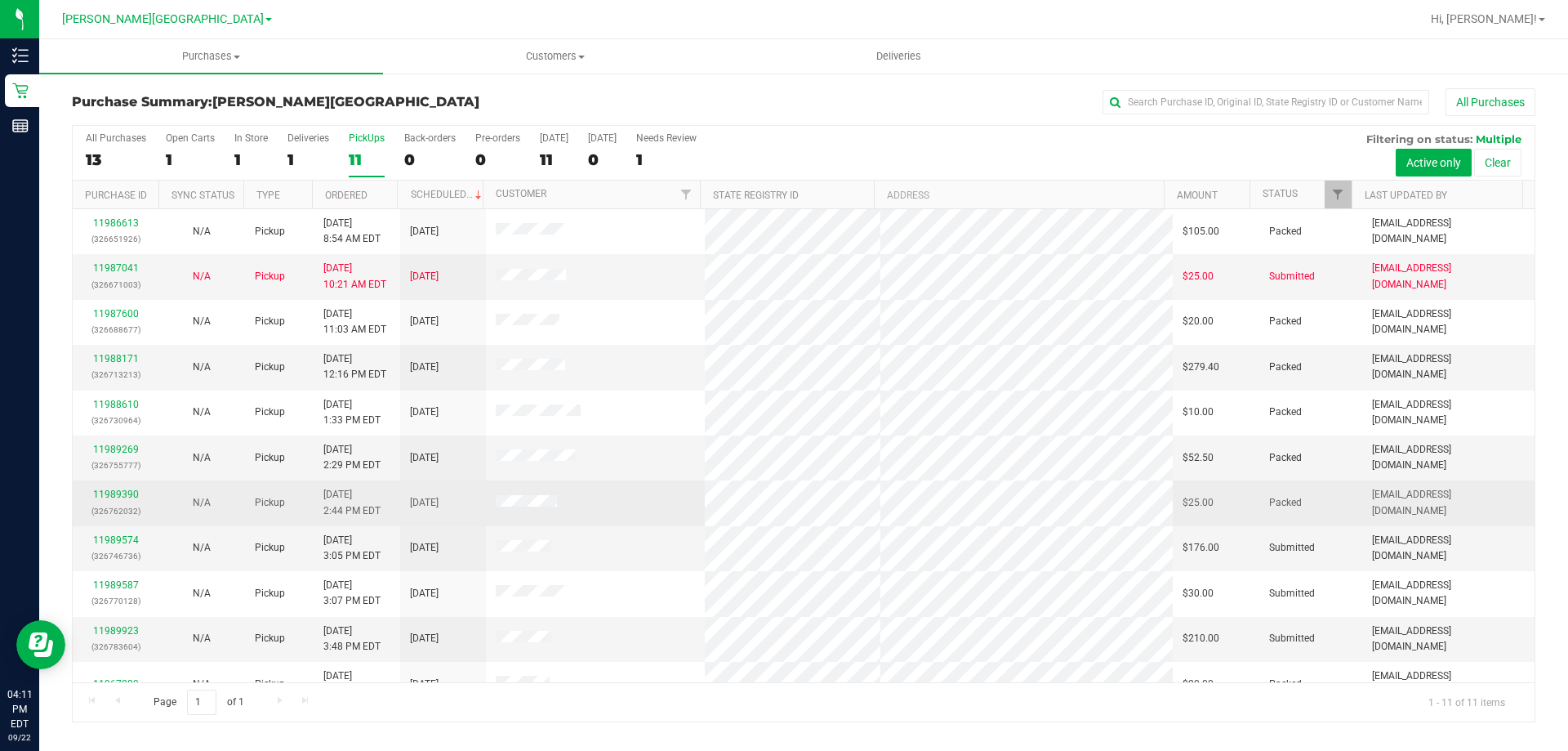
scroll to position [23, 0]
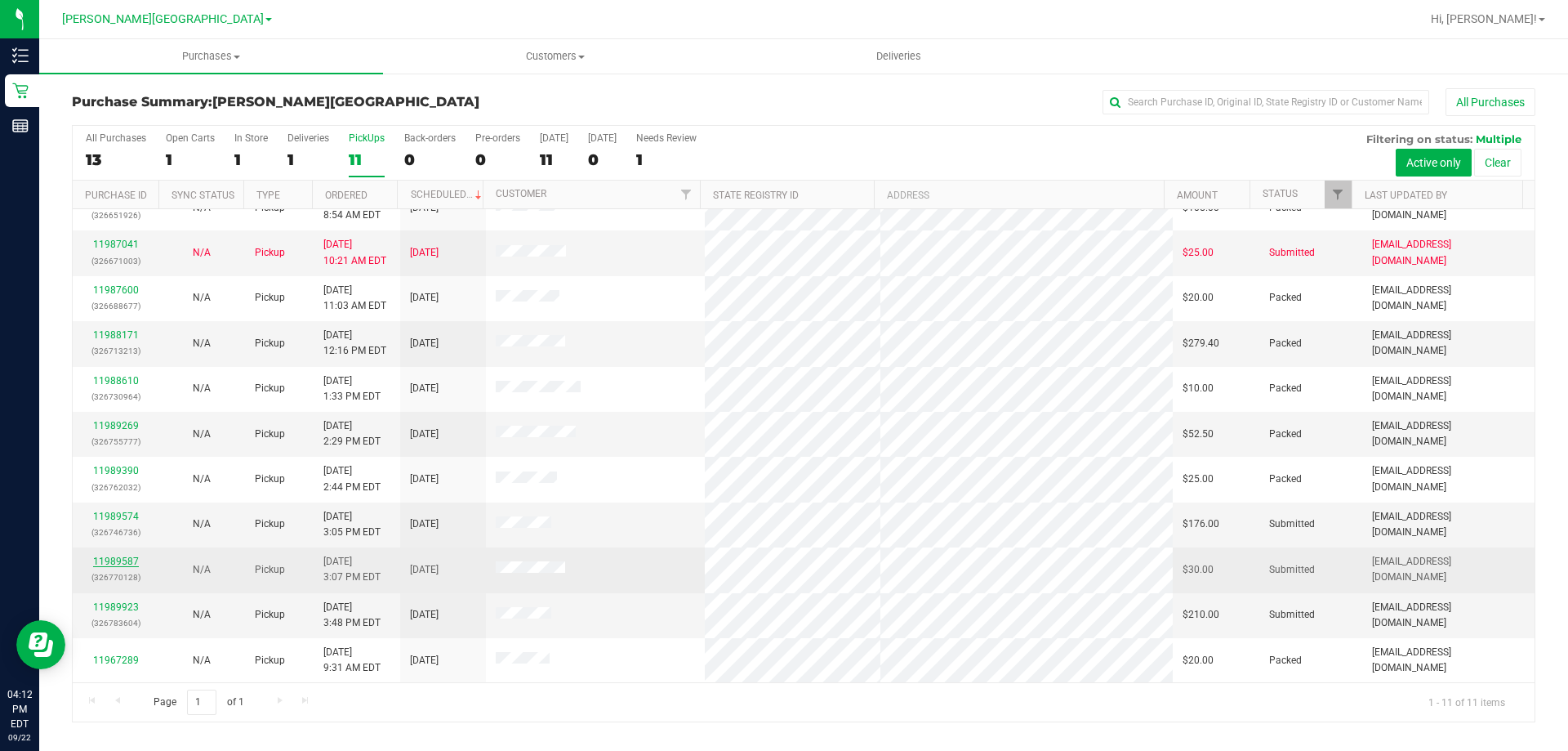
click at [125, 561] on link "11989587" at bounding box center [115, 562] width 46 height 12
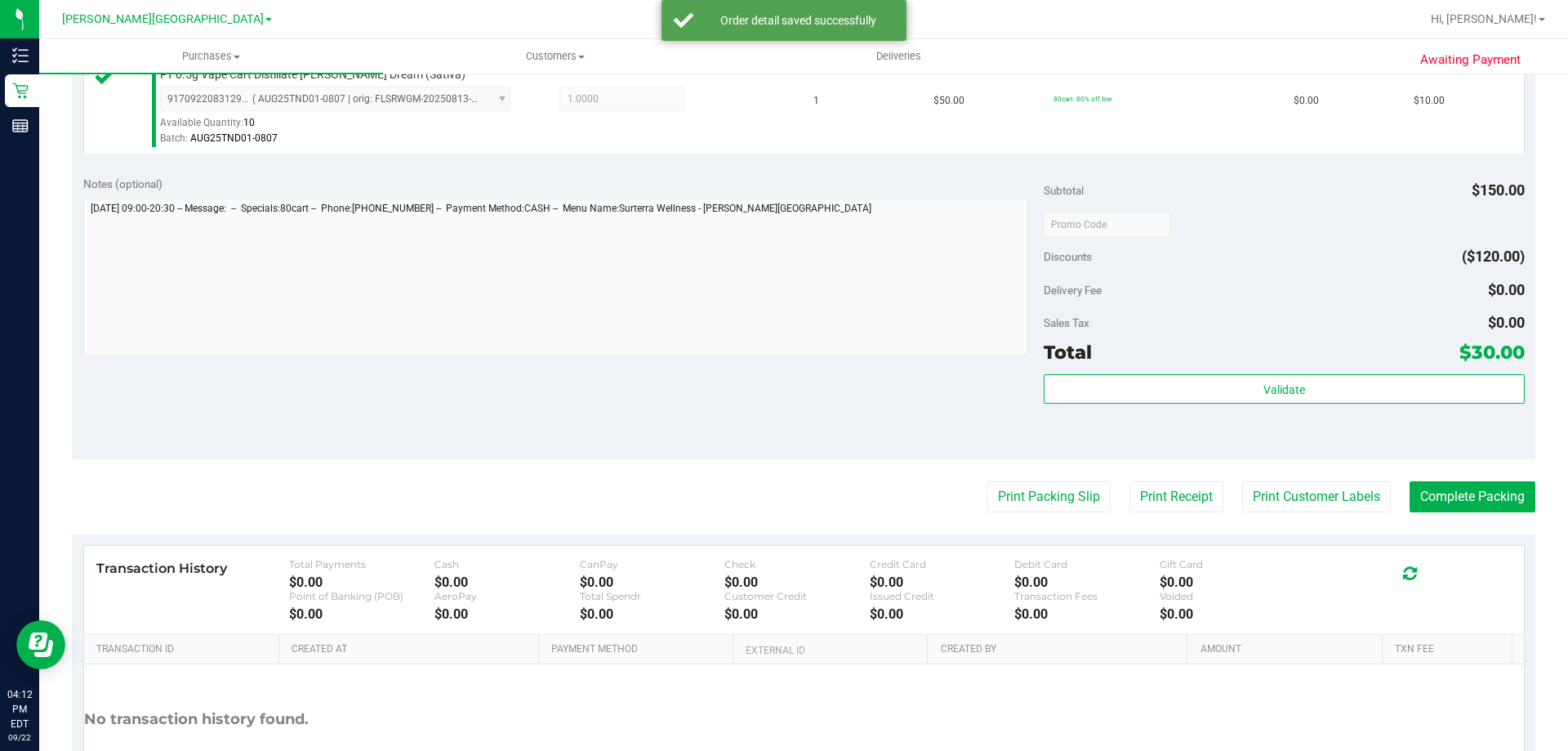
scroll to position [653, 0]
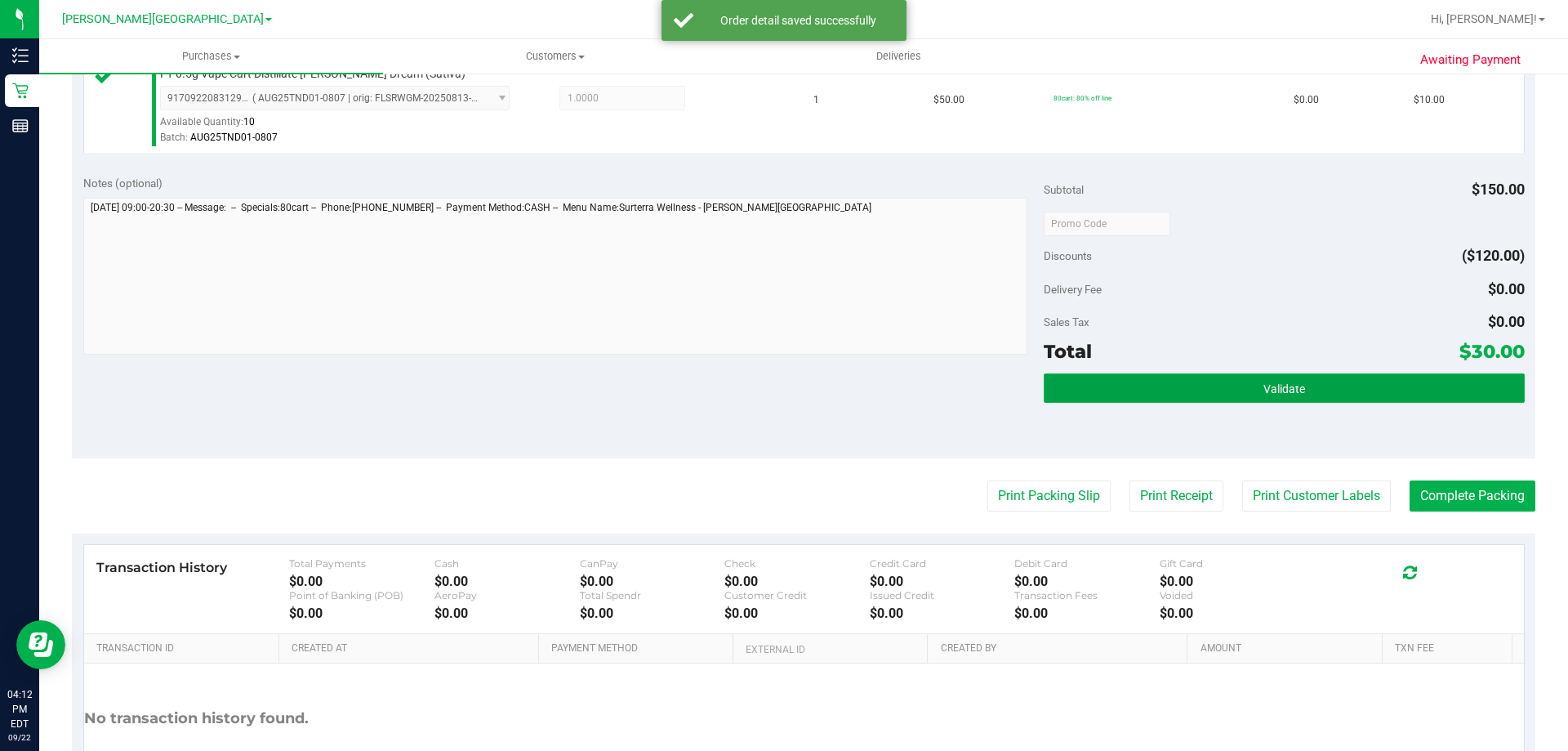
click at [785, 388] on button "Validate" at bounding box center [1283, 388] width 481 height 29
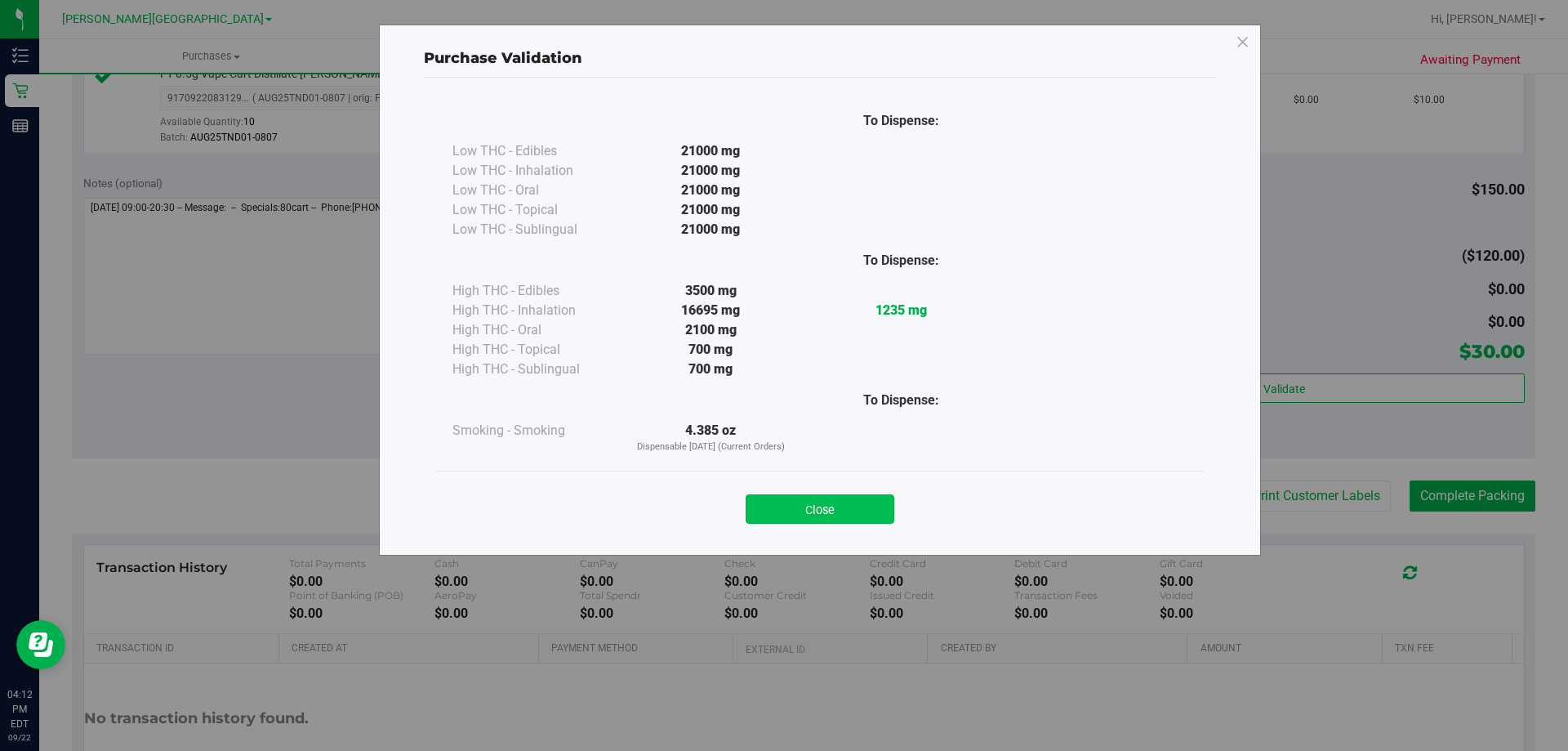
click at [785, 516] on button "Close" at bounding box center [820, 509] width 148 height 29
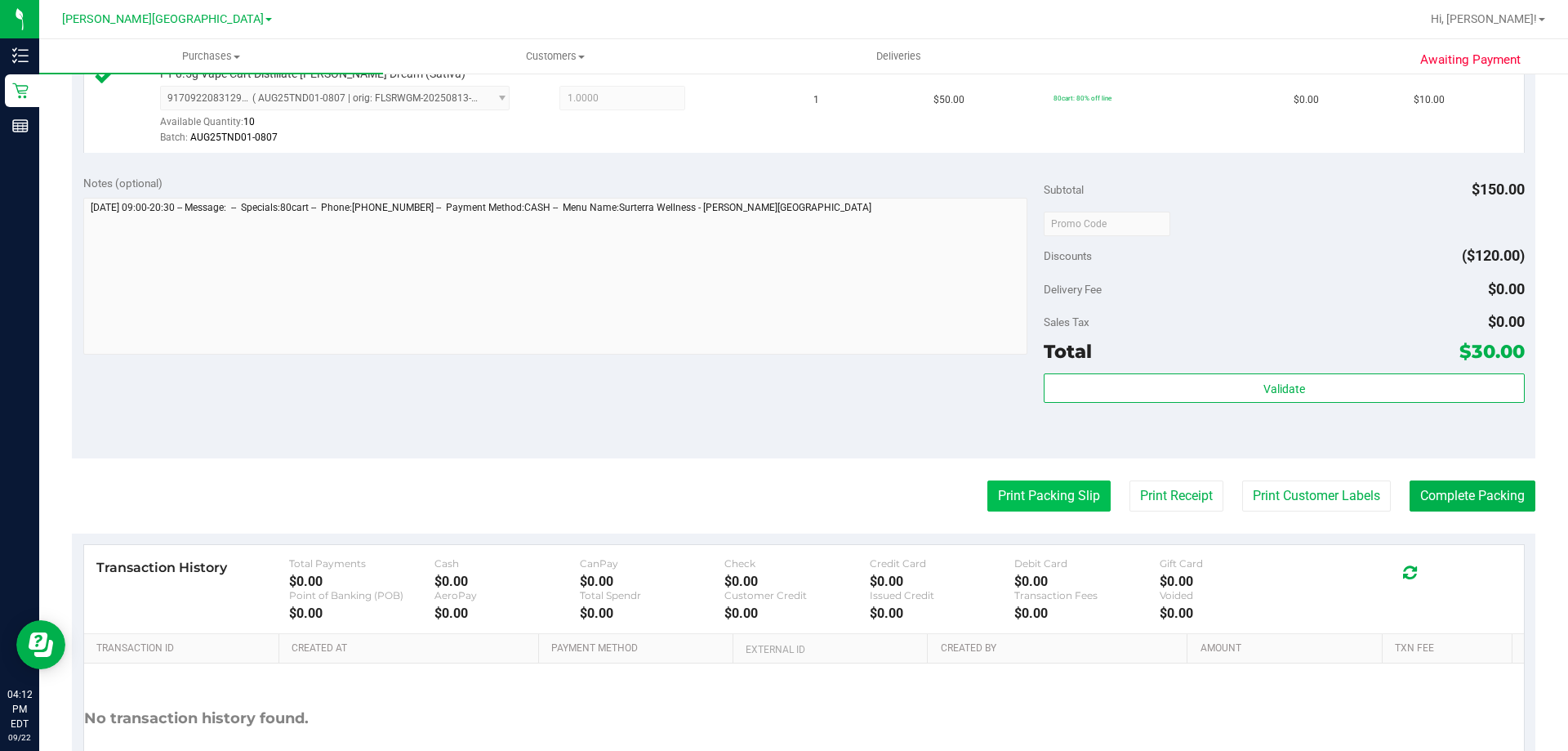
click at [785, 501] on button "Print Packing Slip" at bounding box center [1049, 496] width 123 height 31
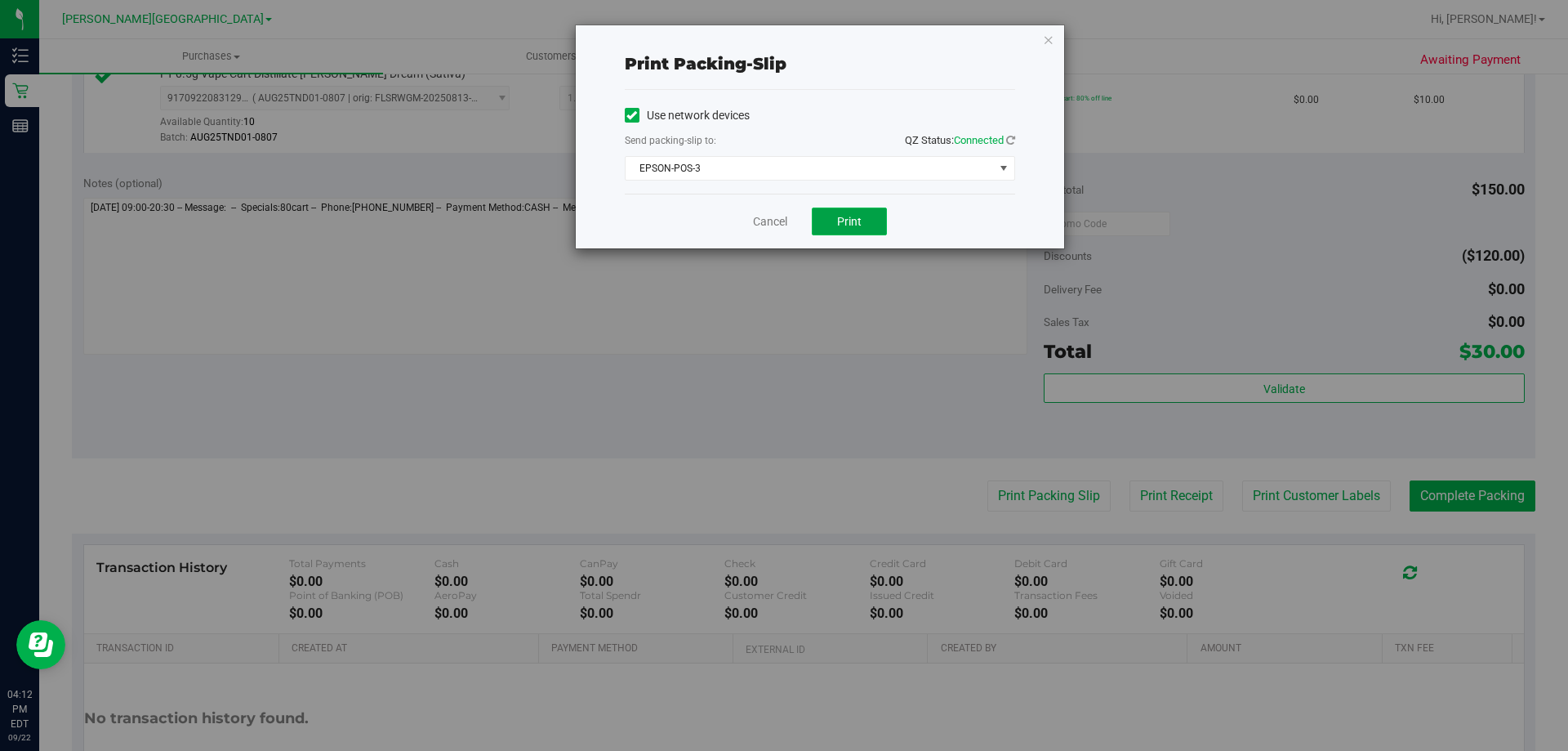
click at [785, 226] on button "Print" at bounding box center [849, 221] width 75 height 27
click at [785, 38] on div "Print packing-slip Use network devices Send packing-slip to: QZ Status: Connect…" at bounding box center [820, 137] width 489 height 223
click at [785, 41] on icon "button" at bounding box center [1049, 39] width 12 height 20
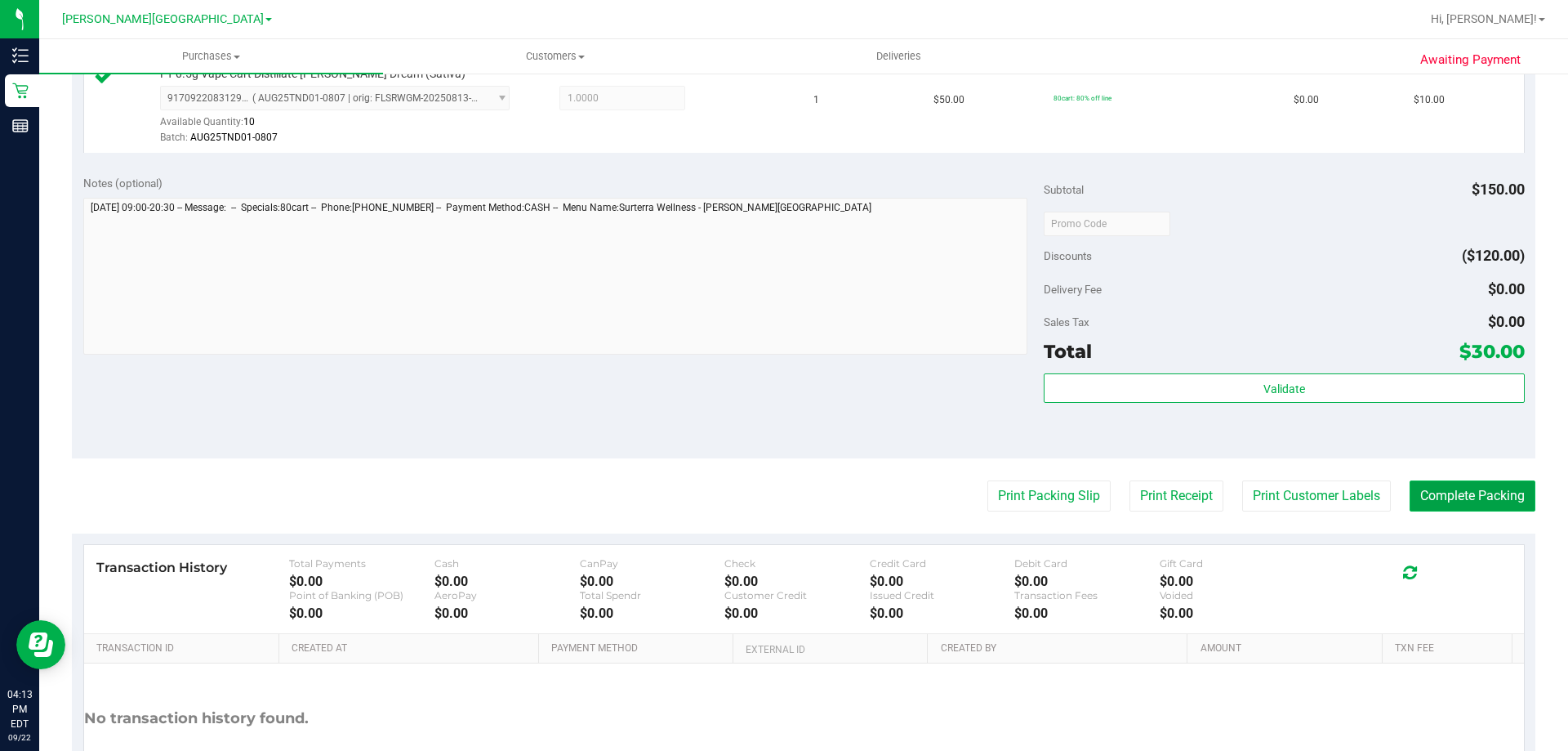
click at [785, 502] on button "Complete Packing" at bounding box center [1472, 496] width 126 height 31
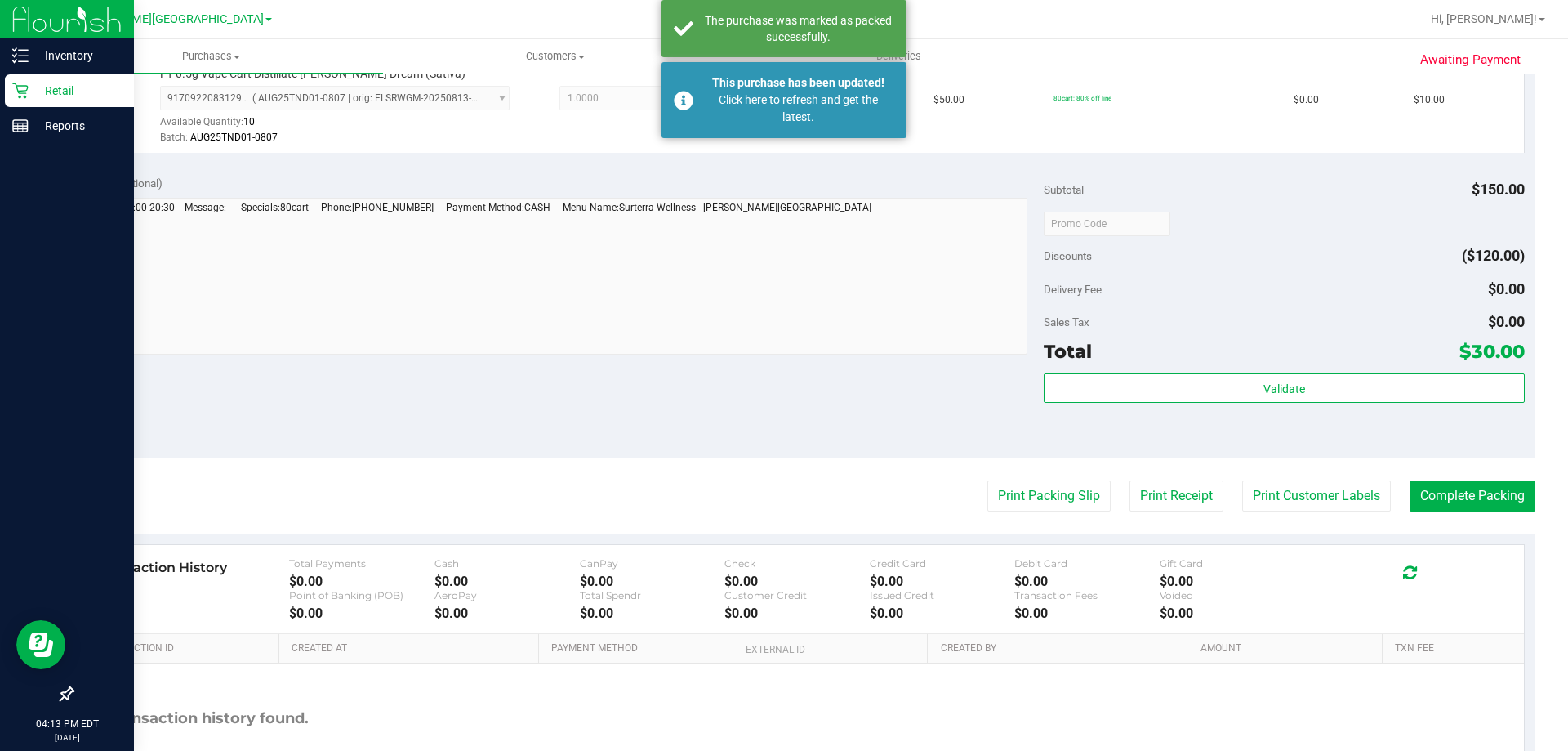
click at [29, 82] on p "Retail" at bounding box center [77, 91] width 98 height 20
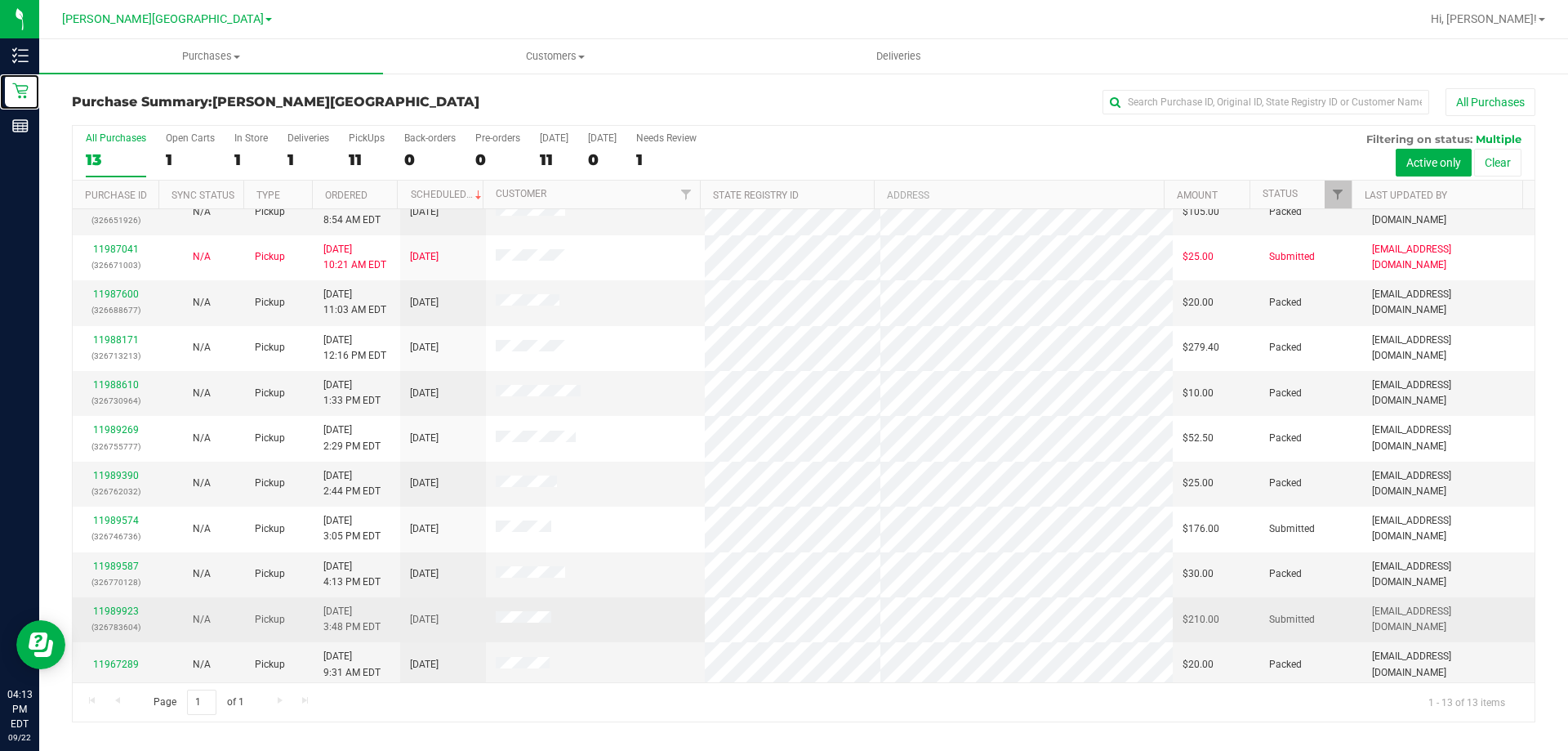
scroll to position [114, 0]
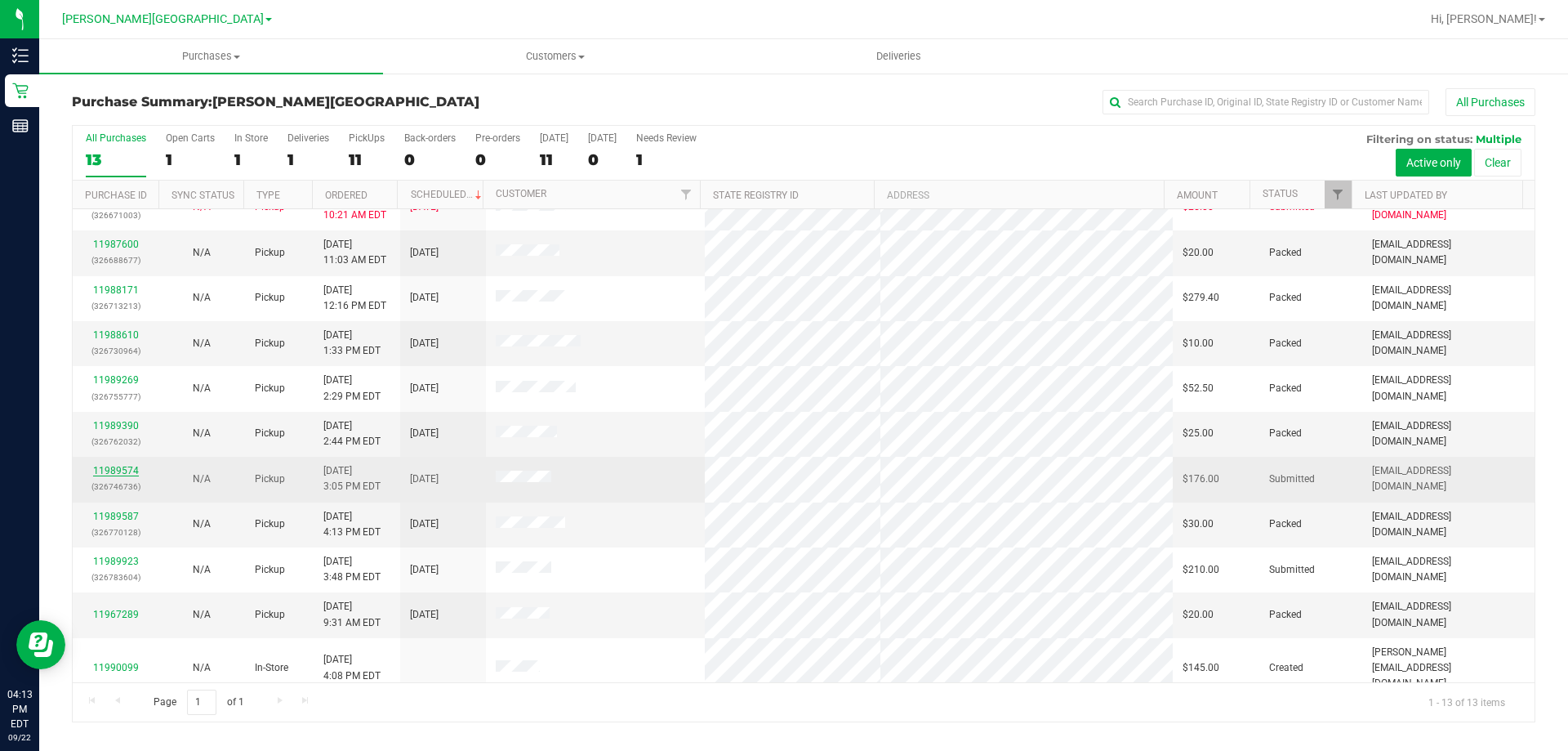
click at [102, 470] on link "11989574" at bounding box center [115, 471] width 46 height 12
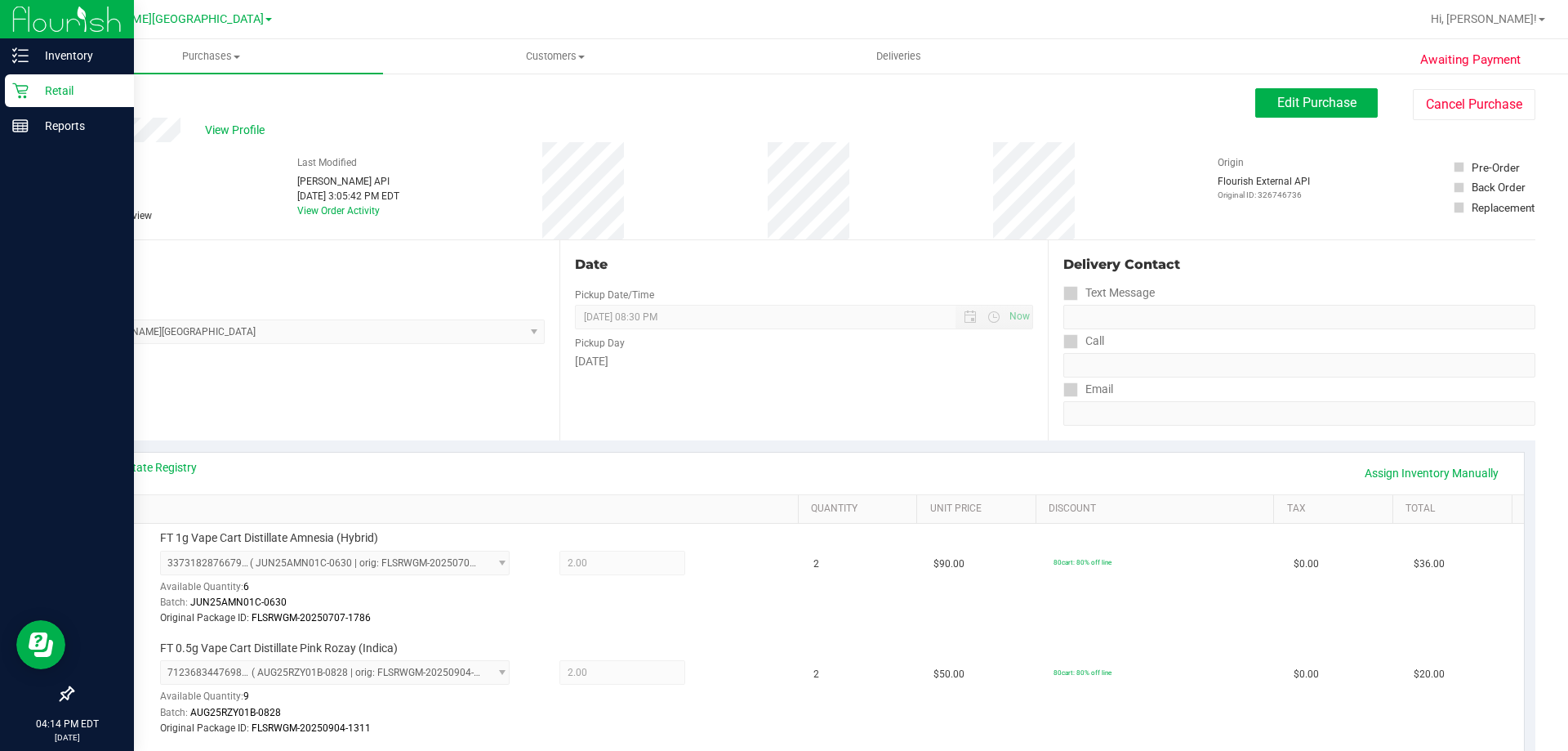
click at [52, 95] on p "Retail" at bounding box center [77, 91] width 98 height 20
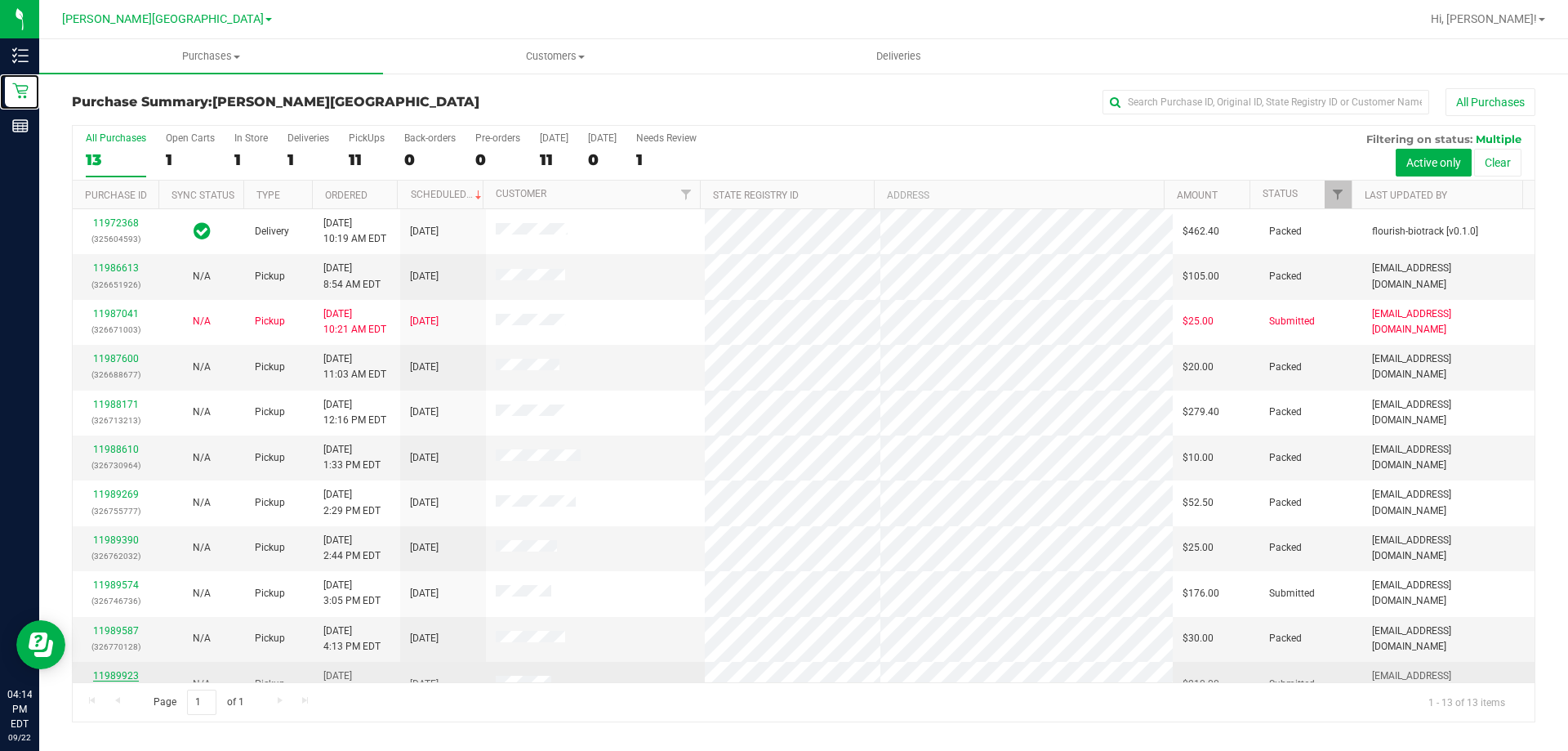
scroll to position [114, 0]
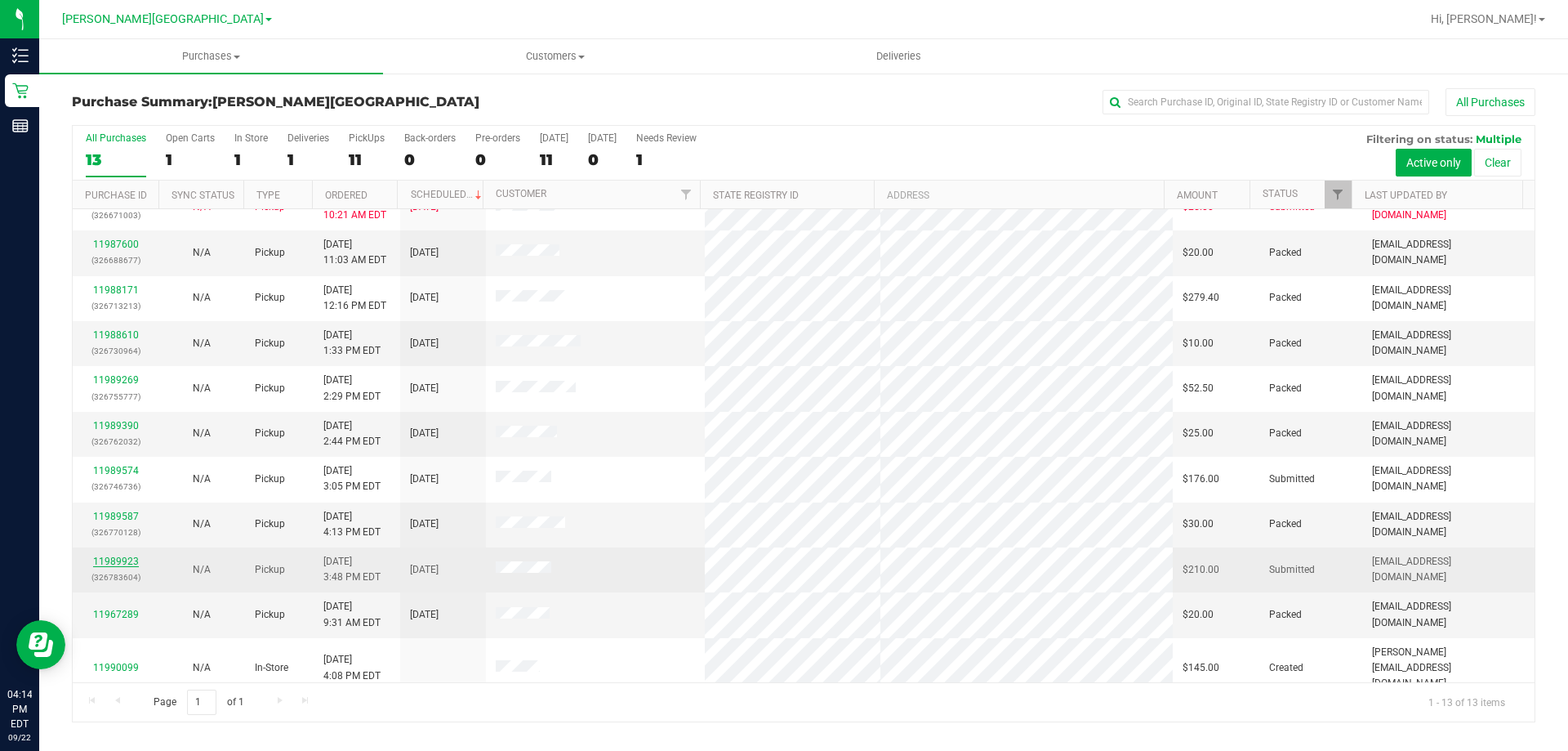
click at [108, 561] on link "11989923" at bounding box center [115, 562] width 46 height 12
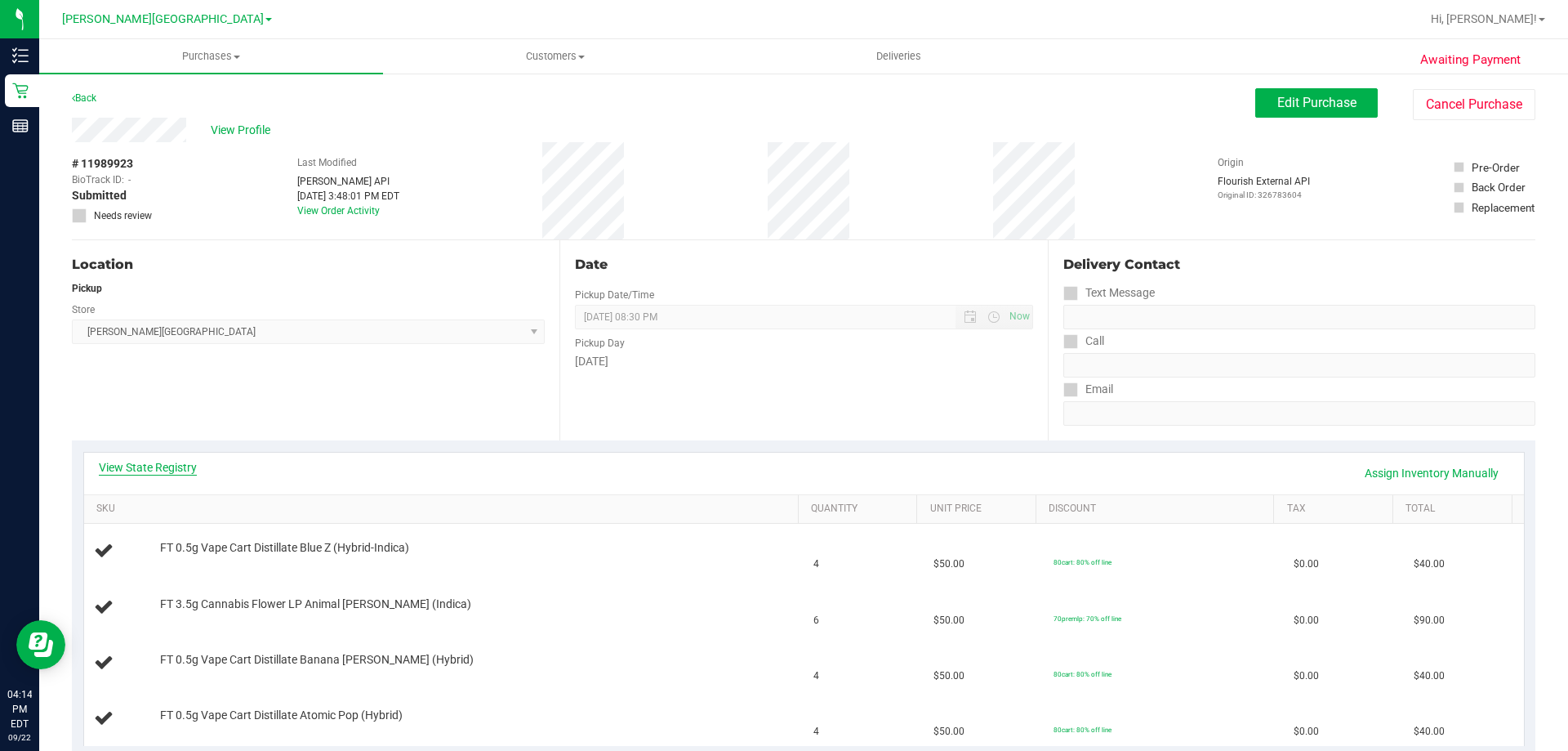
click at [167, 466] on link "View State Registry" at bounding box center [147, 467] width 98 height 17
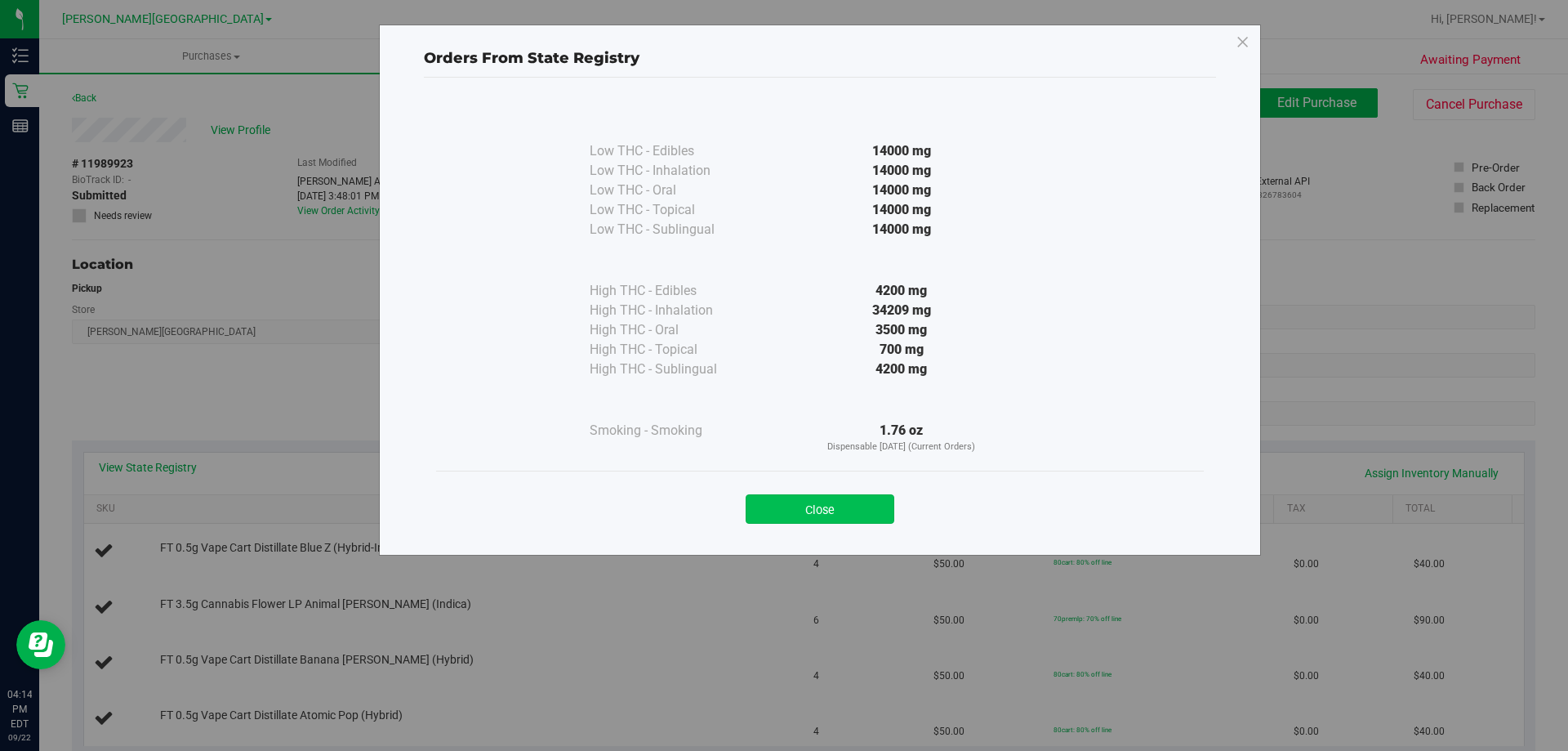
click at [785, 521] on button "Close" at bounding box center [820, 509] width 148 height 29
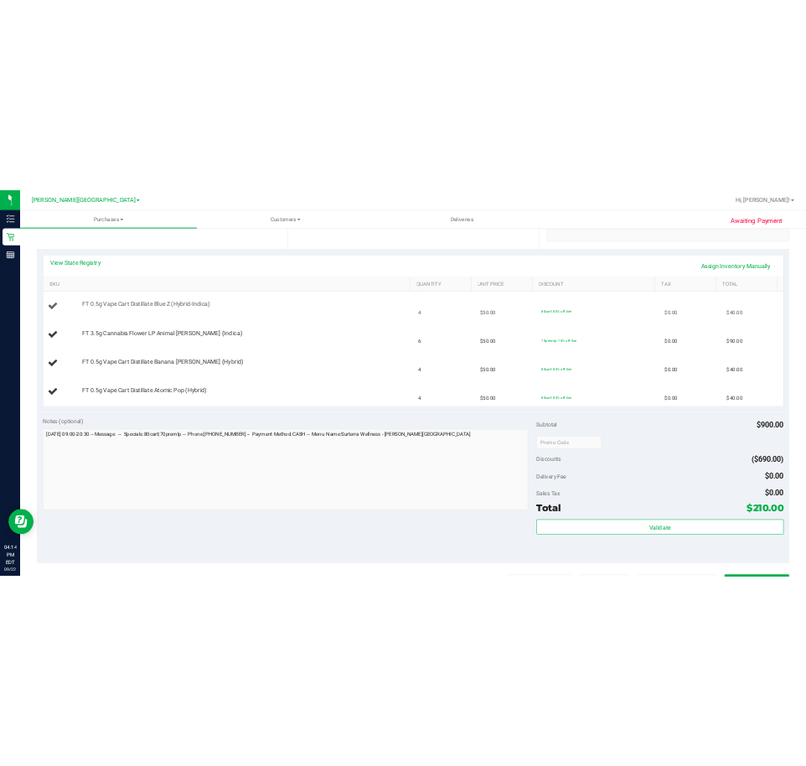
scroll to position [251, 0]
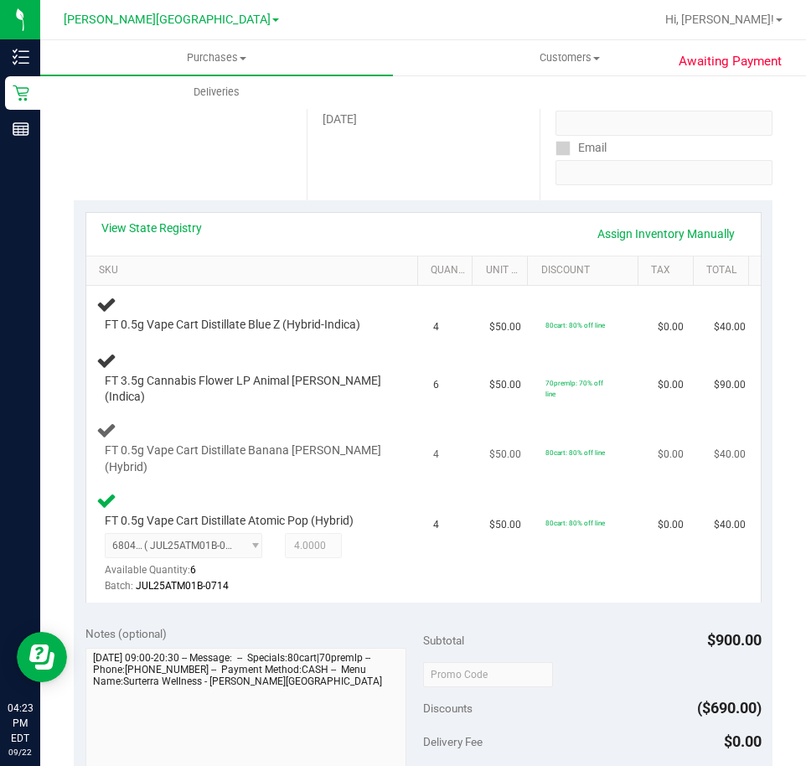
click at [280, 421] on div "FT 0.5g Vape Cart Distillate Banana [PERSON_NAME] (Hybrid)" at bounding box center [254, 448] width 317 height 56
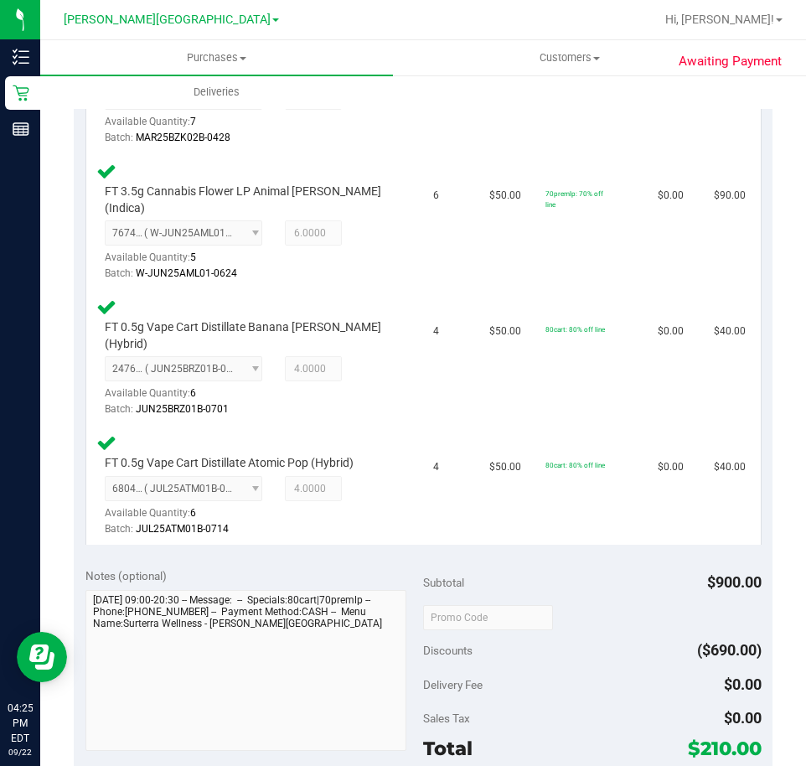
scroll to position [838, 0]
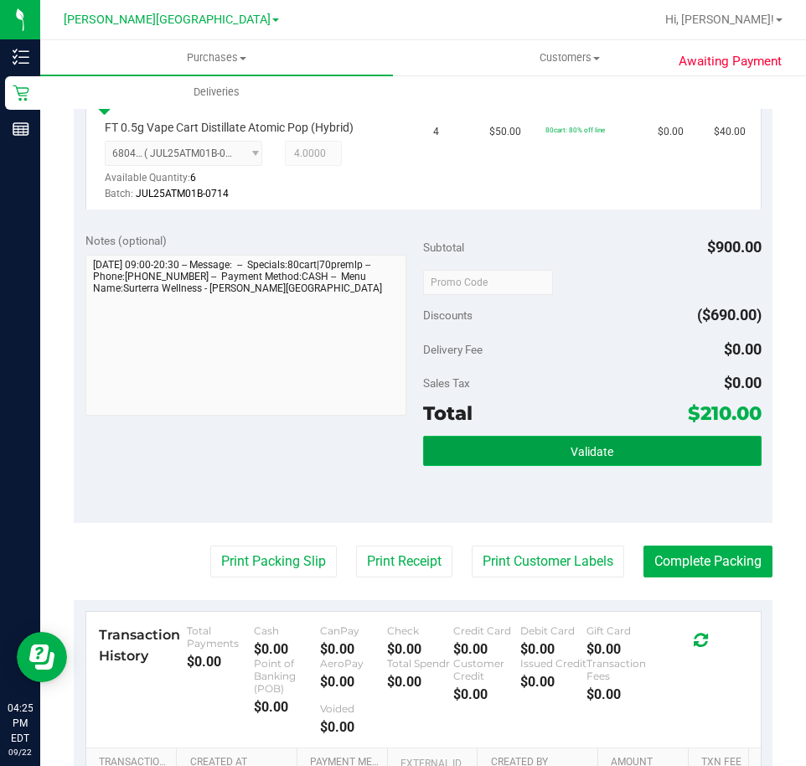
click at [632, 436] on button "Validate" at bounding box center [592, 451] width 338 height 30
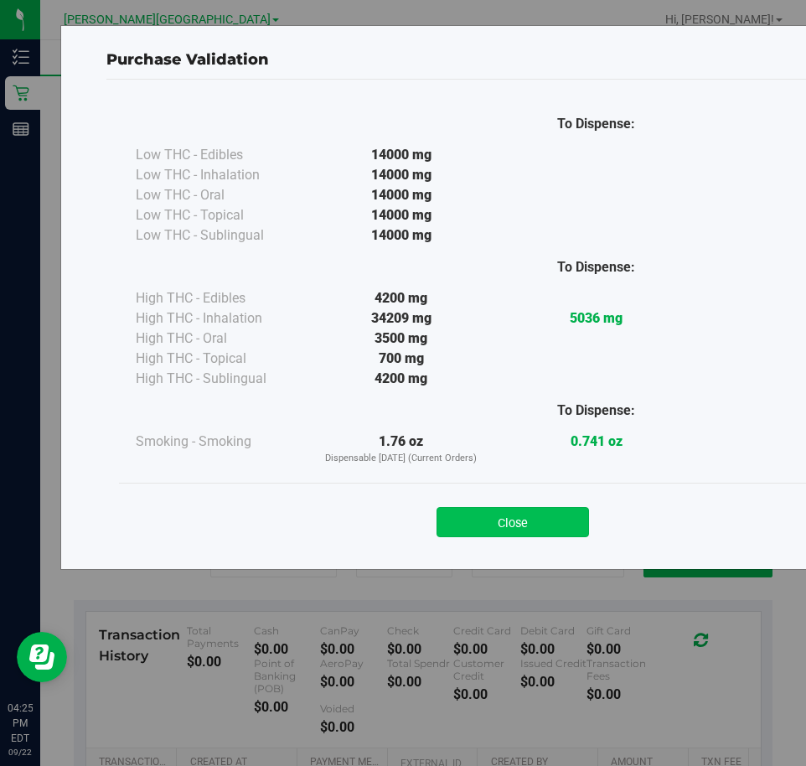
click at [495, 533] on button "Close" at bounding box center [512, 522] width 152 height 30
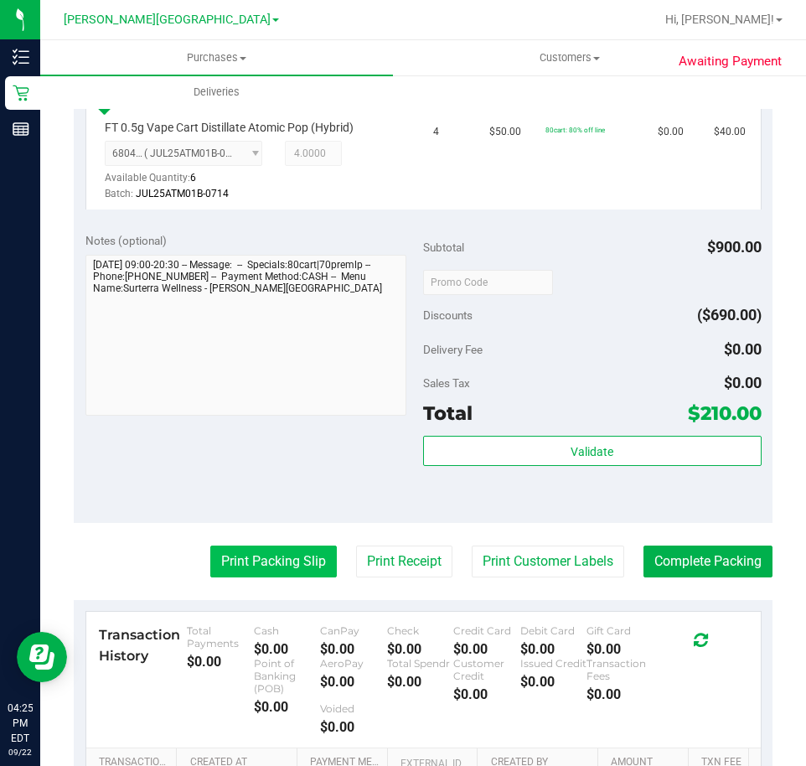
click at [267, 545] on button "Print Packing Slip" at bounding box center [273, 561] width 126 height 32
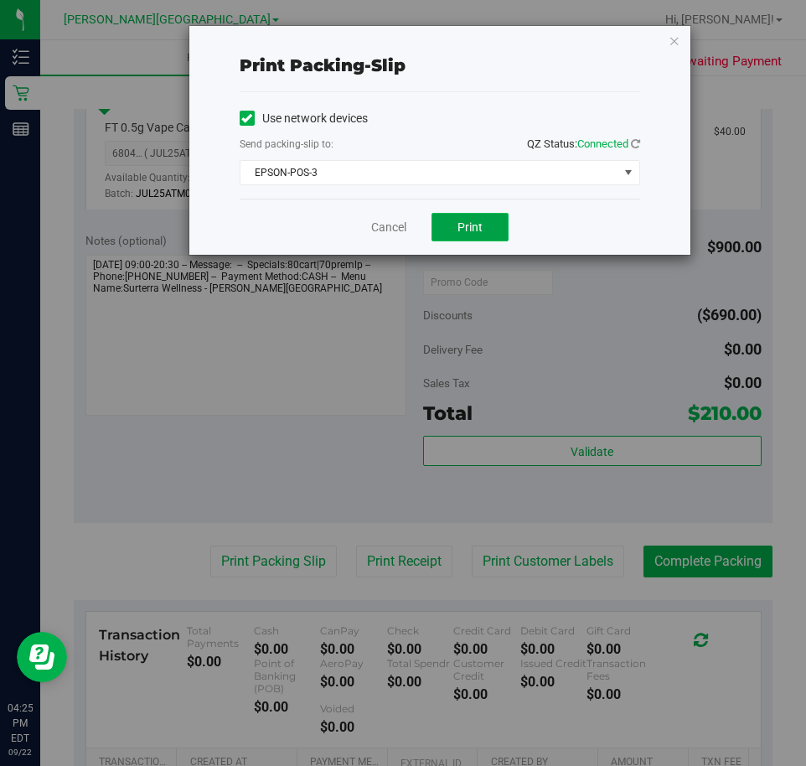
click at [480, 219] on button "Print" at bounding box center [469, 227] width 77 height 28
click at [676, 39] on icon "button" at bounding box center [674, 40] width 12 height 20
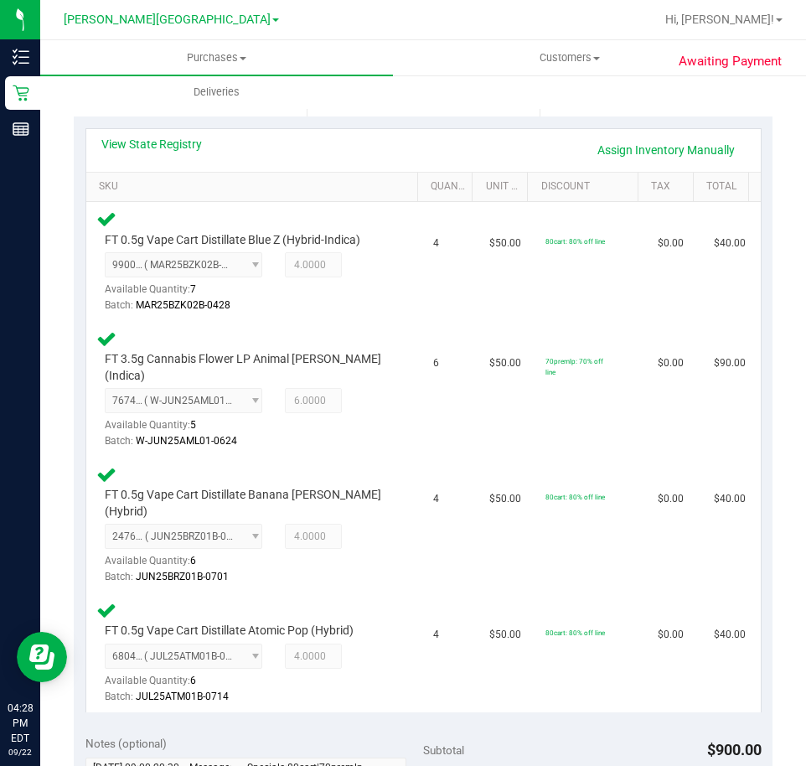
scroll to position [1005, 0]
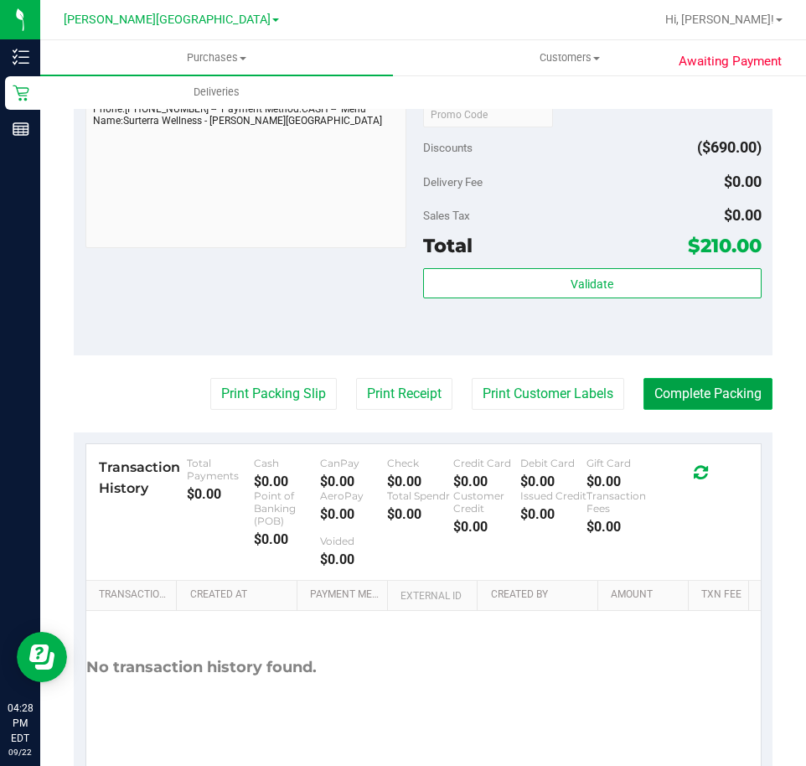
click at [722, 378] on button "Complete Packing" at bounding box center [707, 394] width 129 height 32
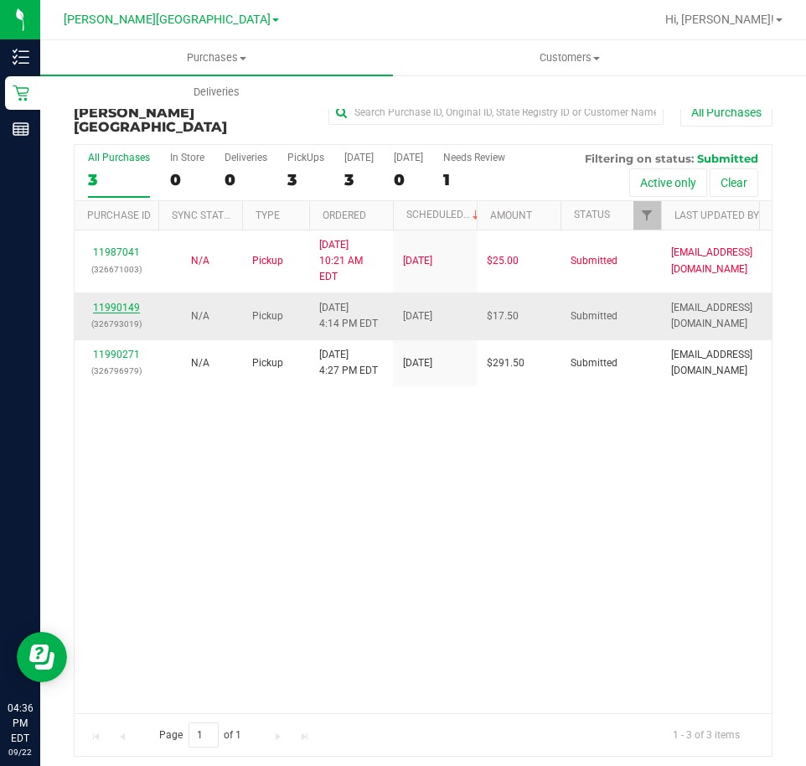
click at [116, 302] on link "11990149" at bounding box center [116, 308] width 47 height 12
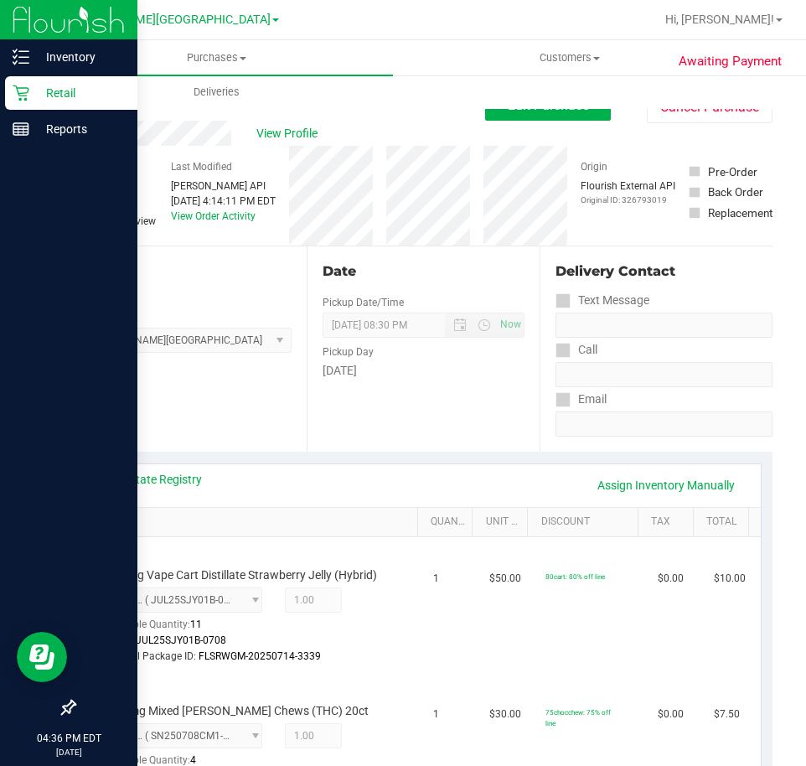
click at [26, 87] on icon at bounding box center [21, 93] width 17 height 17
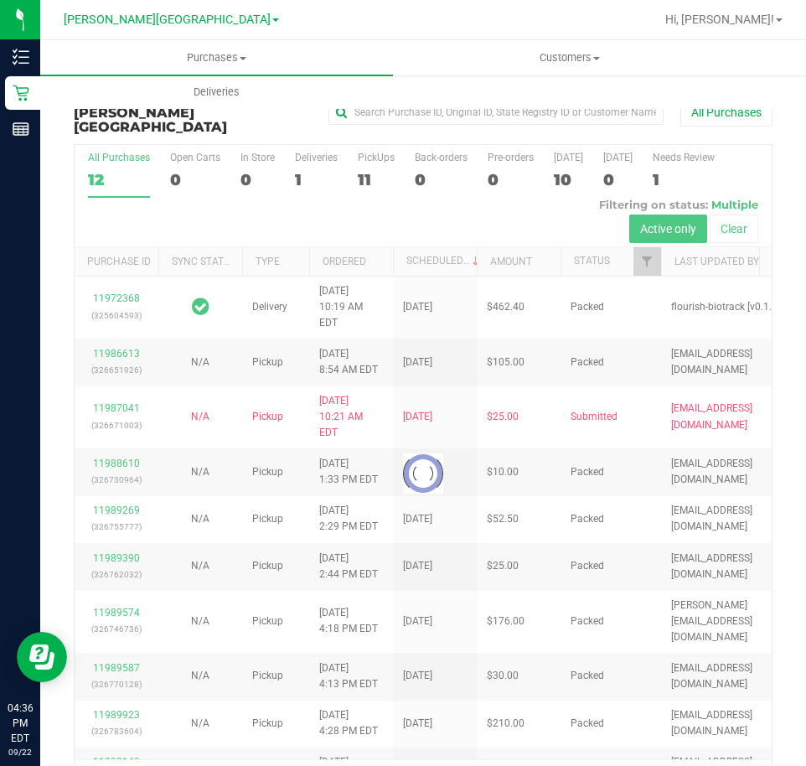
click at [363, 162] on div at bounding box center [423, 474] width 697 height 658
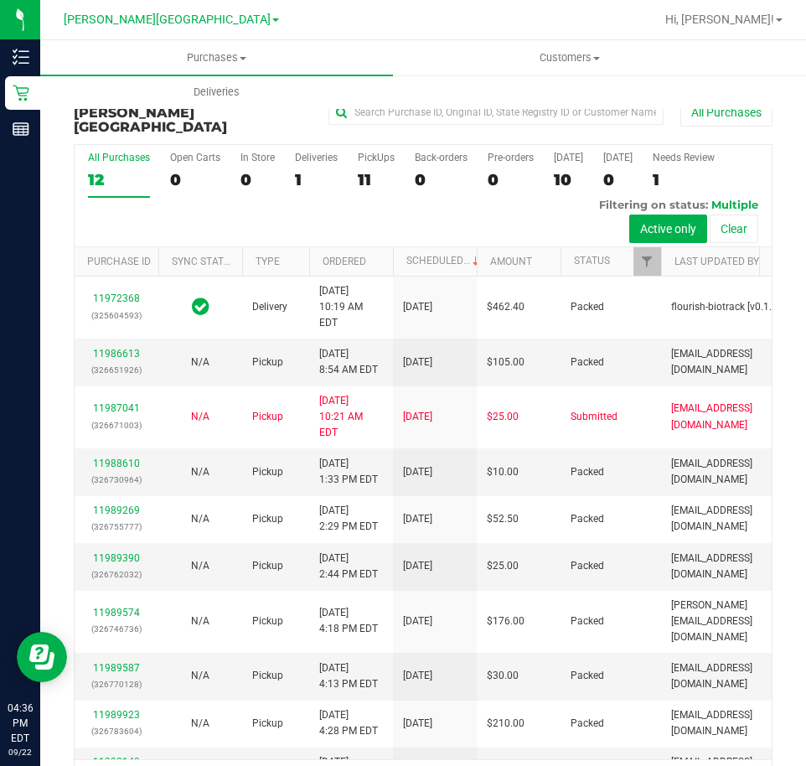
click at [363, 170] on div "11" at bounding box center [376, 179] width 37 height 19
click at [0, 0] on input "PickUps 11" at bounding box center [0, 0] width 0 height 0
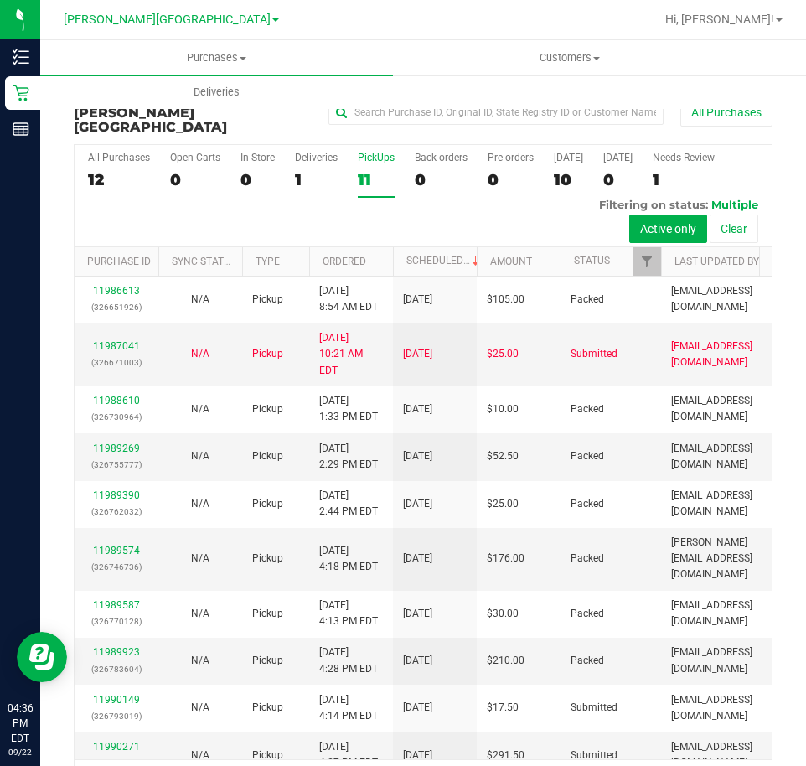
scroll to position [39, 0]
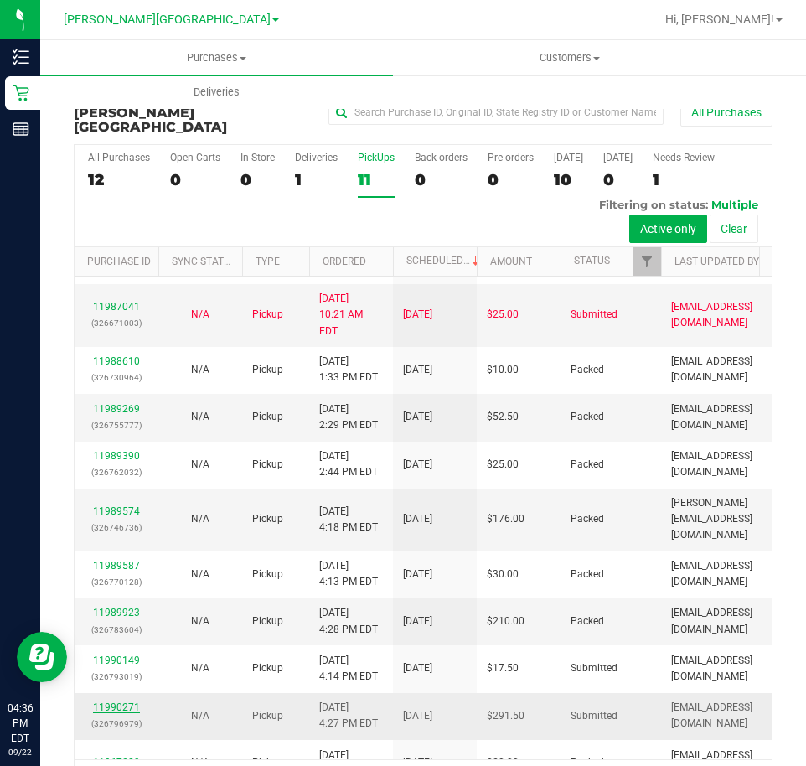
click at [110, 701] on link "11990271" at bounding box center [116, 707] width 47 height 12
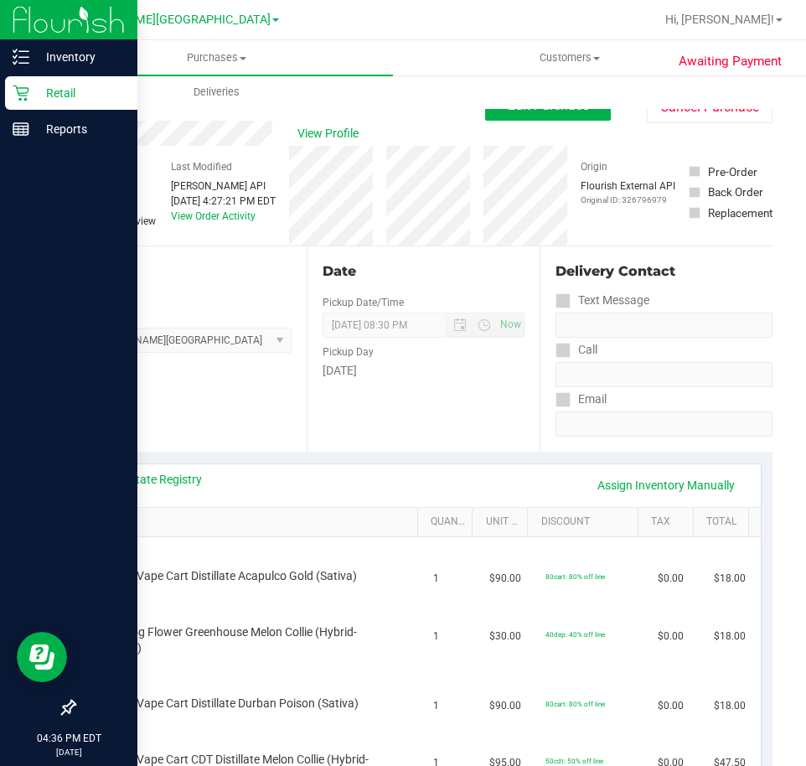
click at [27, 94] on icon at bounding box center [21, 93] width 17 height 17
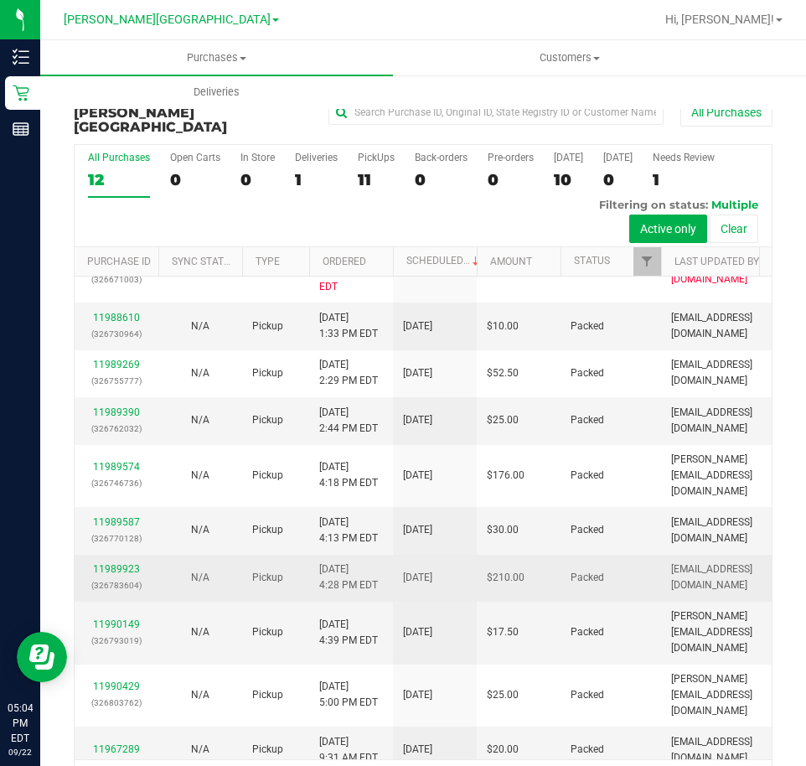
scroll to position [277, 0]
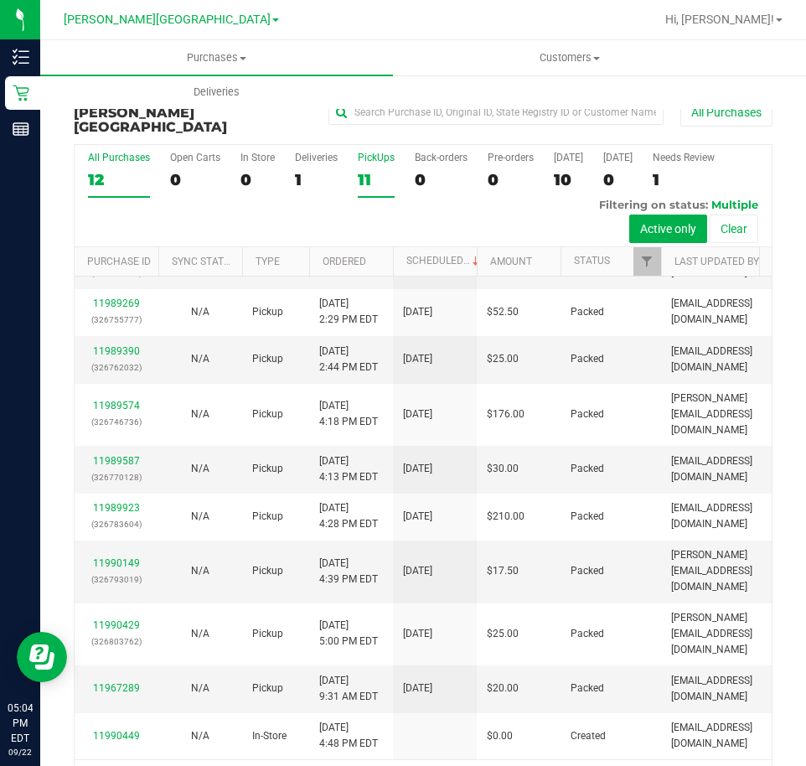
click at [364, 170] on div "11" at bounding box center [376, 179] width 37 height 19
click at [0, 0] on input "PickUps 11" at bounding box center [0, 0] width 0 height 0
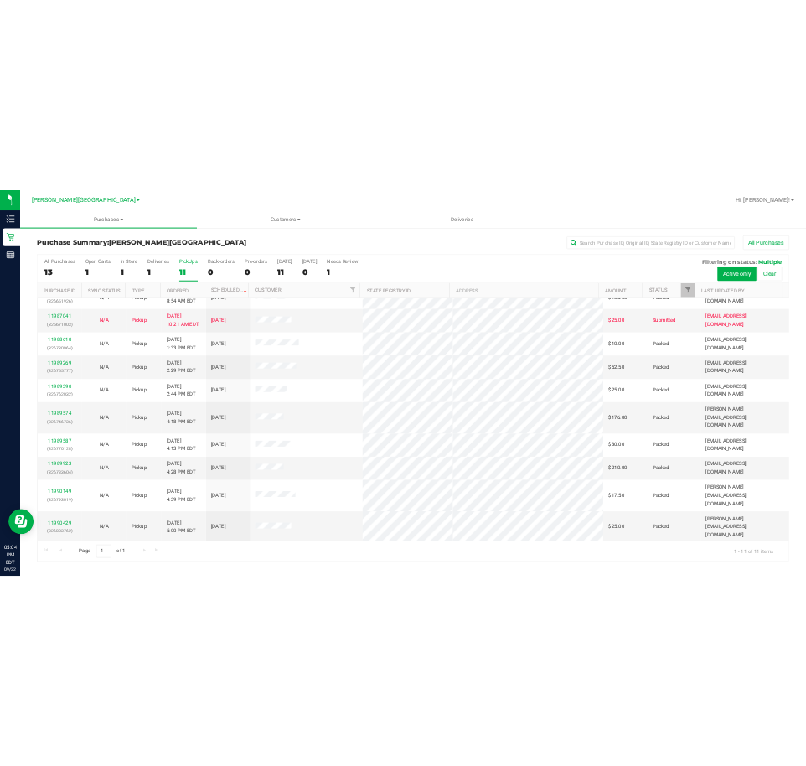
scroll to position [0, 0]
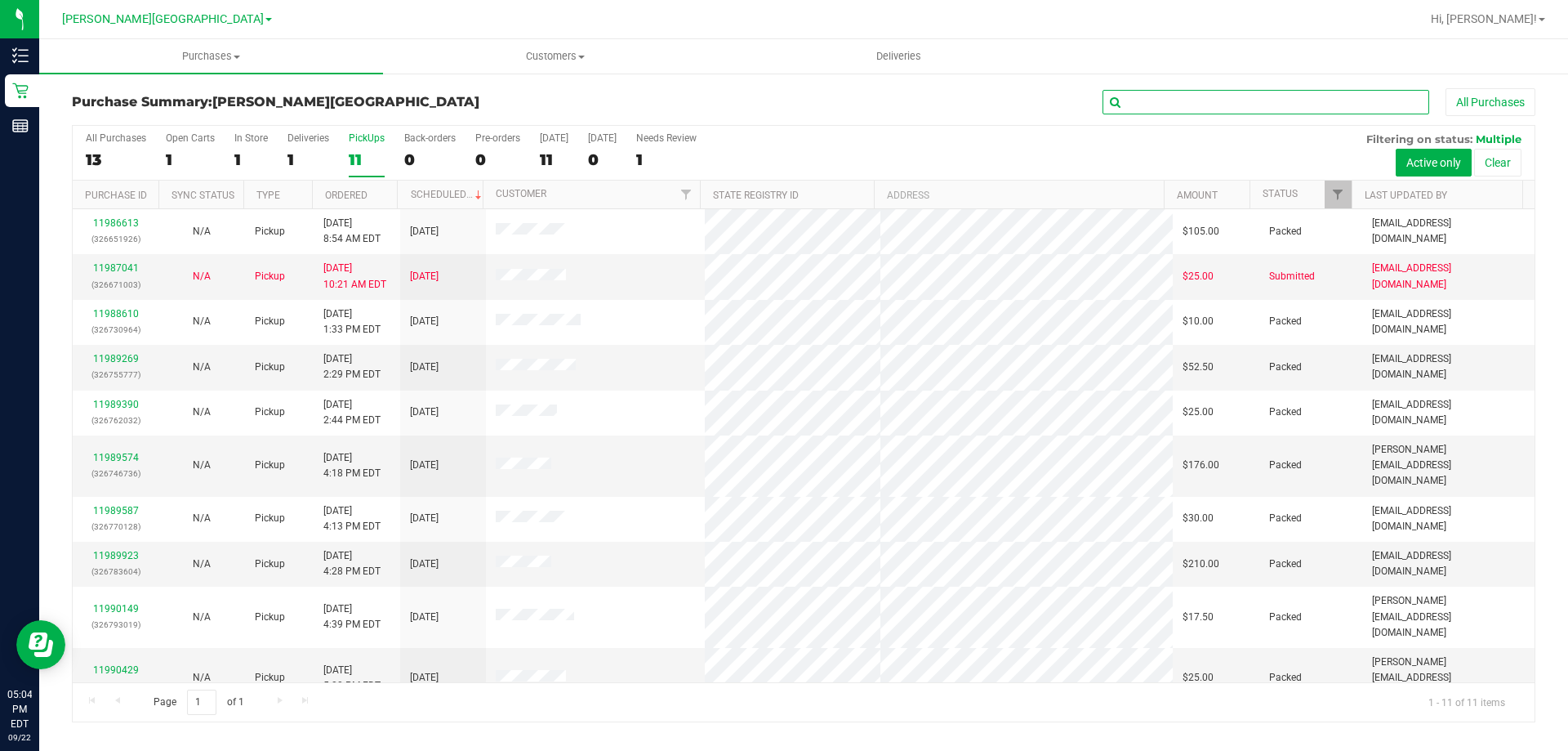
click at [785, 106] on input "text" at bounding box center [1266, 101] width 327 height 24
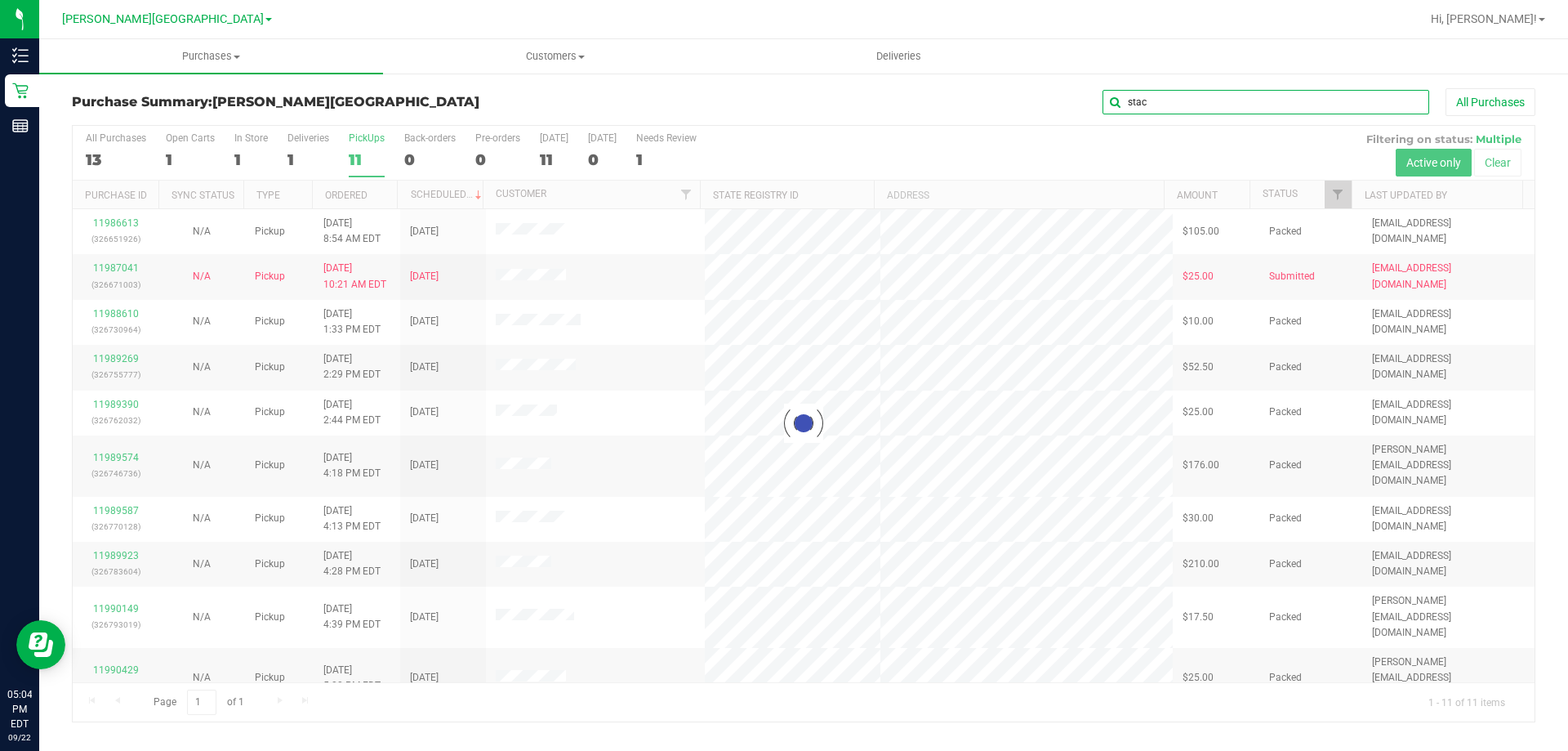
type input "[PERSON_NAME]"
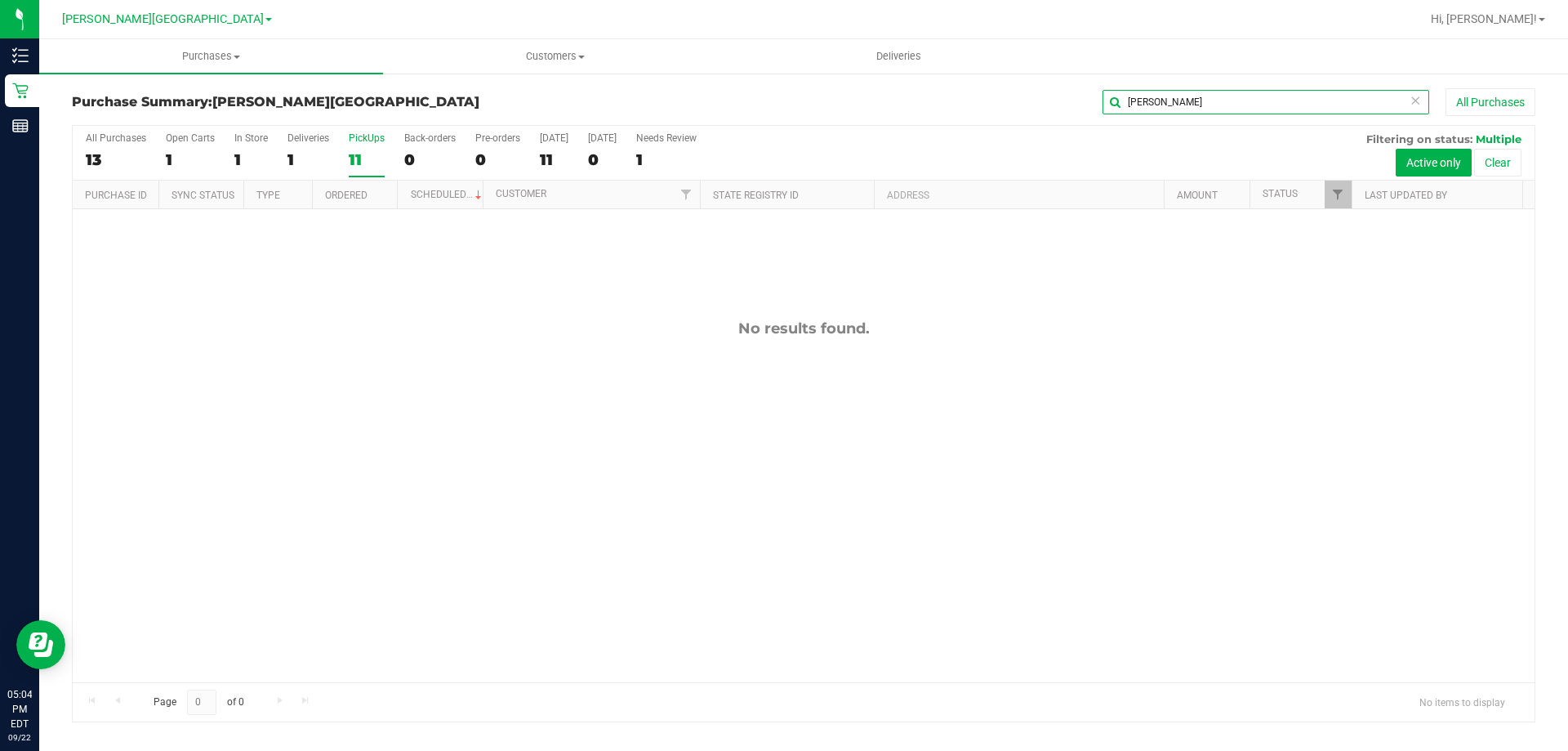
drag, startPoint x: 1168, startPoint y: 99, endPoint x: 1044, endPoint y: 98, distance: 124.0
click at [785, 98] on div "[PERSON_NAME] All Purchases" at bounding box center [1047, 101] width 976 height 27
